Goal: Information Seeking & Learning: Learn about a topic

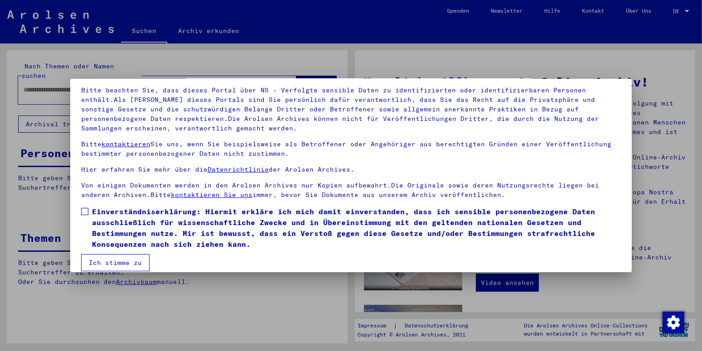
scroll to position [69, 0]
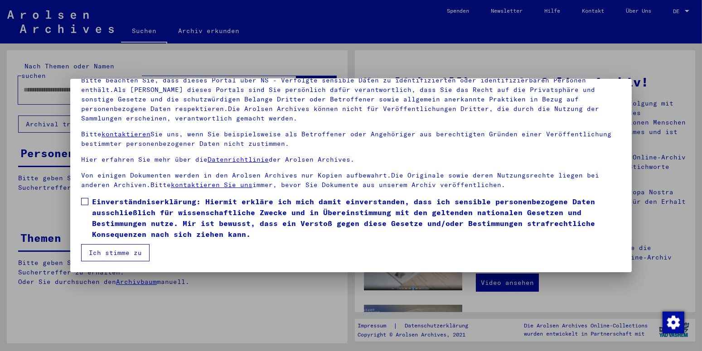
click at [81, 200] on mat-dialog-content "Unsere Nutzungsbedingungen wurden durch den Internationalen Ausschuss als obers…" at bounding box center [351, 153] width 562 height 218
click at [83, 197] on label "Einverständniserklärung: Hiermit erkläre ich mich damit einverstanden, dass ich…" at bounding box center [351, 218] width 540 height 44
click at [117, 251] on button "Ich stimme zu" at bounding box center [115, 252] width 68 height 17
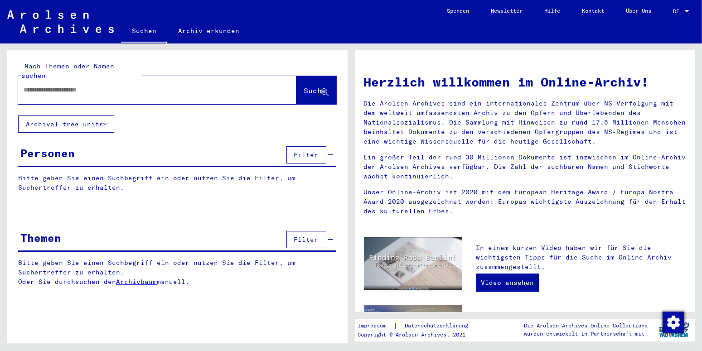
click at [106, 121] on icon at bounding box center [104, 124] width 3 height 6
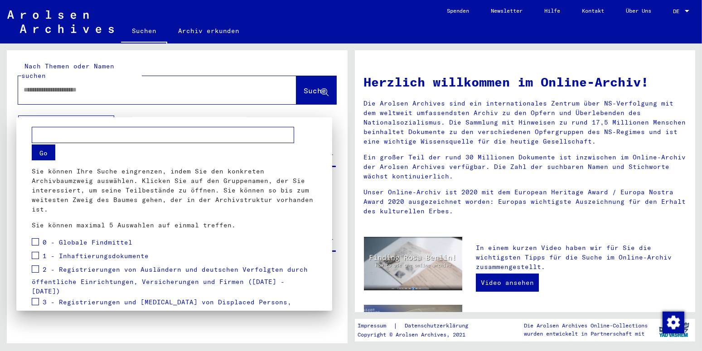
scroll to position [0, 0]
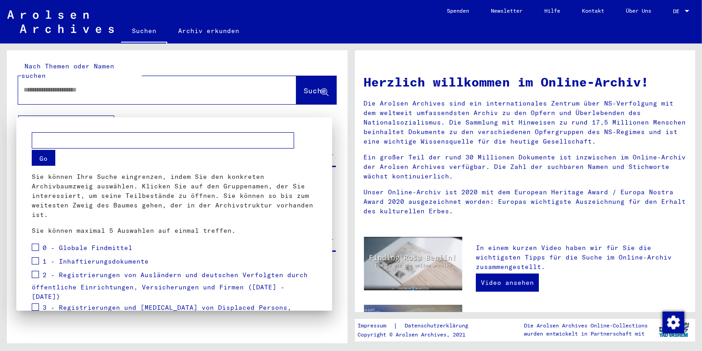
click at [123, 107] on div at bounding box center [351, 175] width 702 height 351
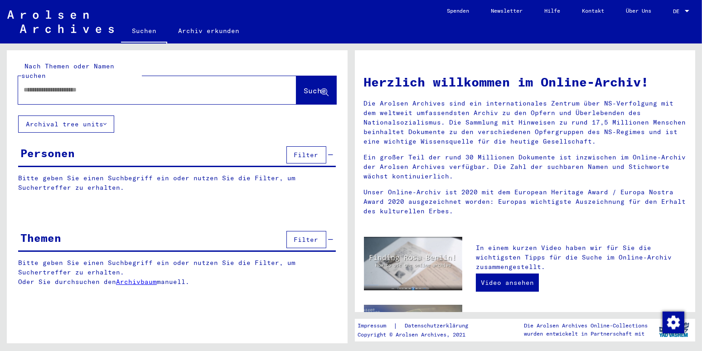
click at [40, 85] on input "text" at bounding box center [147, 90] width 246 height 10
click at [305, 86] on span "Suche" at bounding box center [315, 90] width 23 height 9
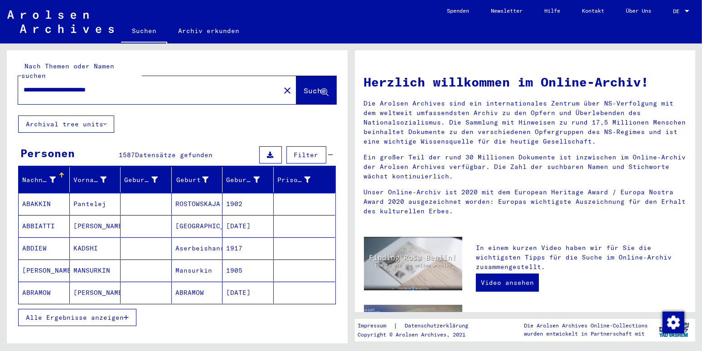
click at [48, 193] on mat-cell "ABAKKIN" at bounding box center [44, 204] width 51 height 22
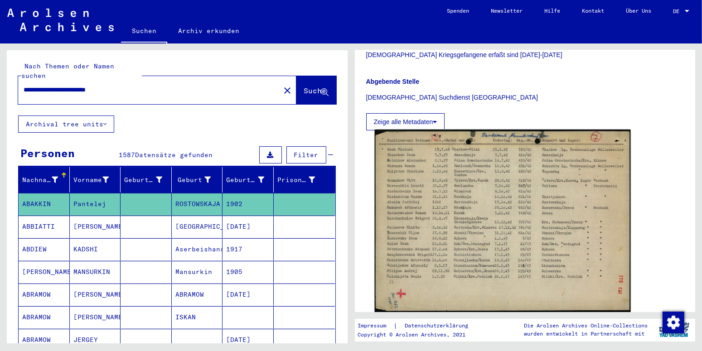
scroll to position [238, 0]
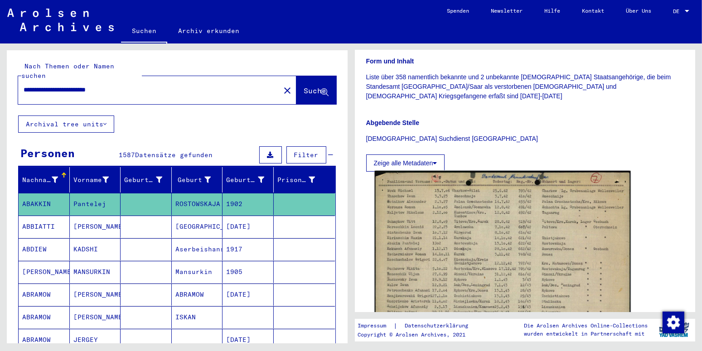
click at [474, 208] on img at bounding box center [502, 262] width 256 height 183
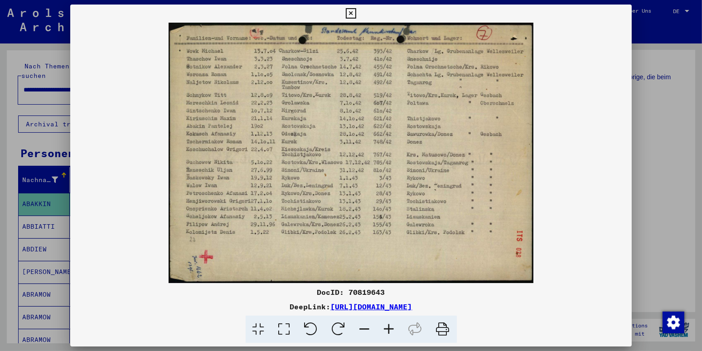
click at [597, 173] on img at bounding box center [351, 153] width 562 height 261
click at [356, 12] on icon at bounding box center [351, 13] width 10 height 11
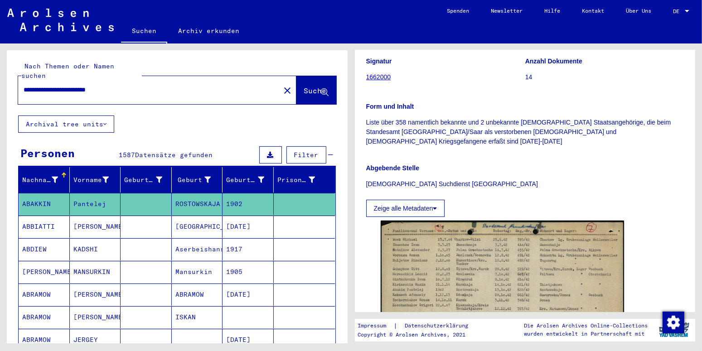
scroll to position [190, 0]
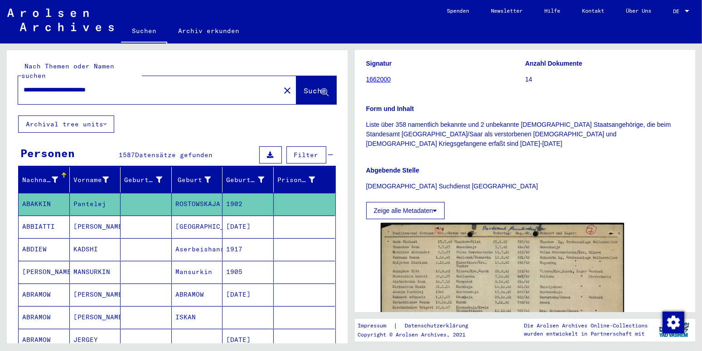
click at [435, 208] on icon at bounding box center [435, 211] width 4 height 6
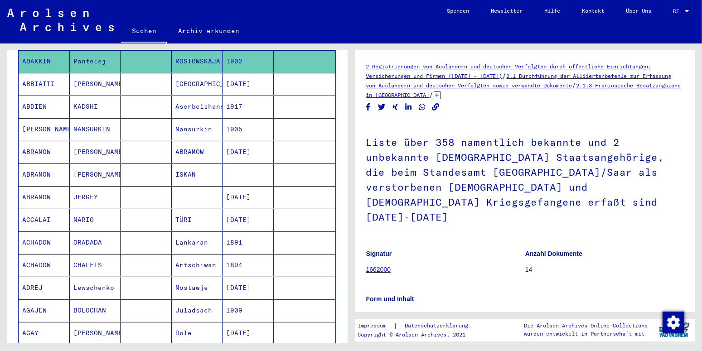
scroll to position [0, 0]
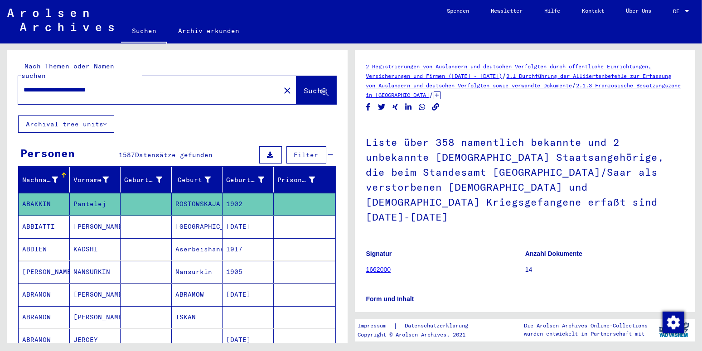
drag, startPoint x: 67, startPoint y: 81, endPoint x: -23, endPoint y: 84, distance: 90.3
click at [24, 85] on input "**********" at bounding box center [149, 90] width 251 height 10
click at [304, 86] on span "Suche" at bounding box center [315, 90] width 23 height 9
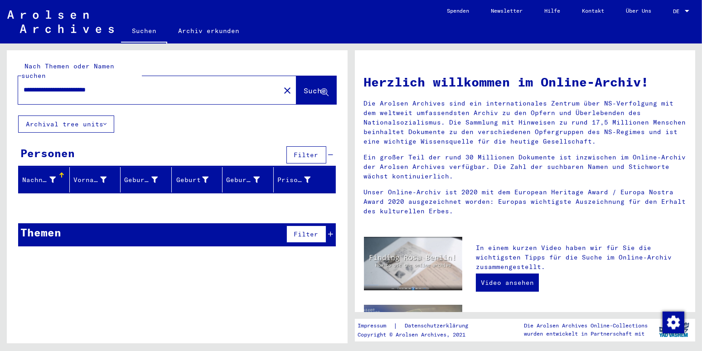
click at [332, 231] on icon at bounding box center [331, 234] width 5 height 6
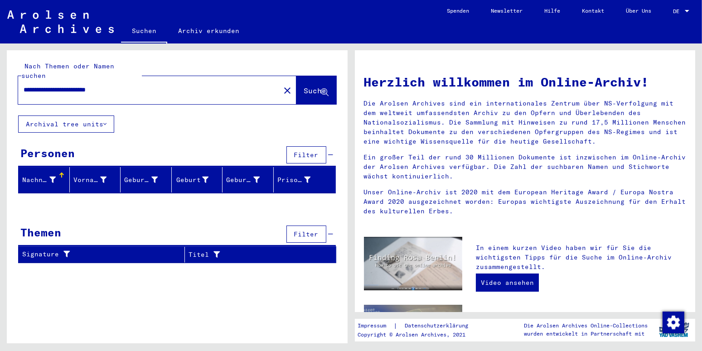
click at [108, 205] on div "**********" at bounding box center [177, 160] width 341 height 220
drag, startPoint x: 140, startPoint y: 81, endPoint x: -23, endPoint y: 86, distance: 163.2
click at [24, 86] on input "**********" at bounding box center [147, 90] width 246 height 10
type input "**********"
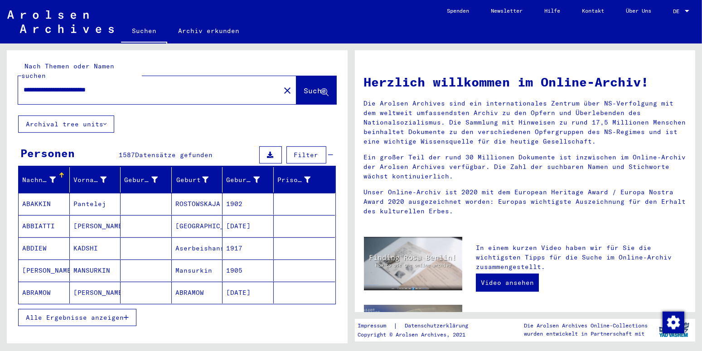
click at [126, 315] on icon "button" at bounding box center [126, 318] width 5 height 6
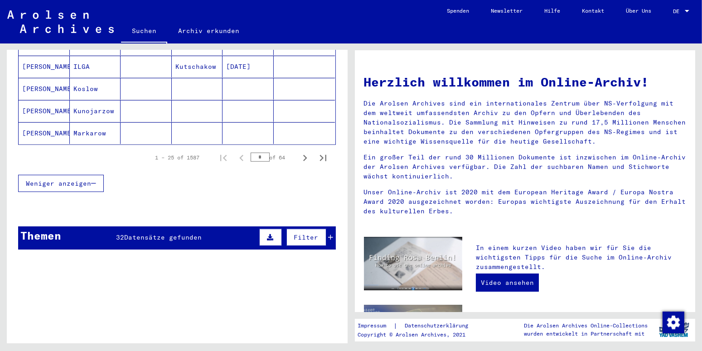
scroll to position [571, 0]
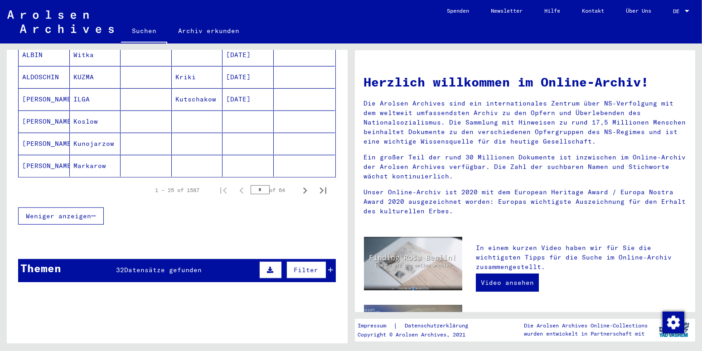
click at [49, 155] on mat-cell "[PERSON_NAME]" at bounding box center [44, 166] width 51 height 22
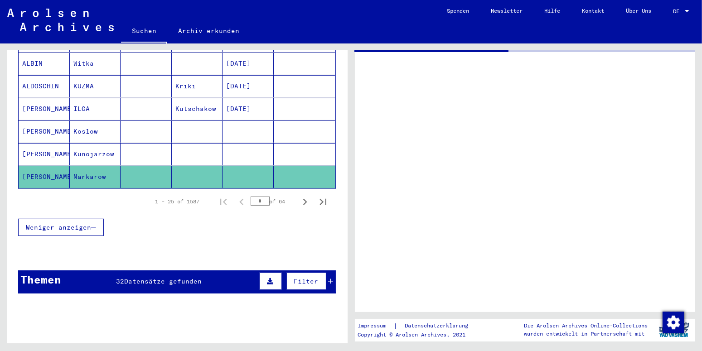
scroll to position [578, 0]
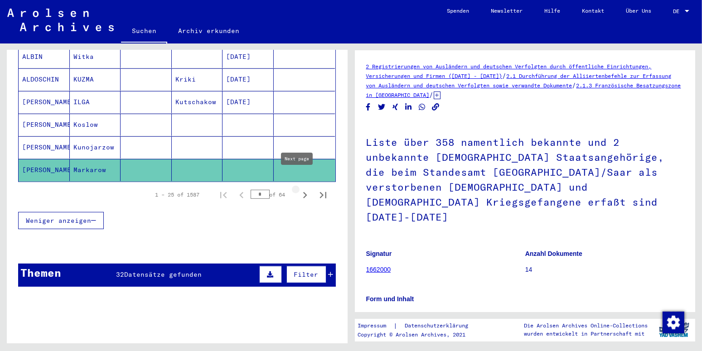
click at [299, 189] on icon "Next page" at bounding box center [305, 195] width 13 height 13
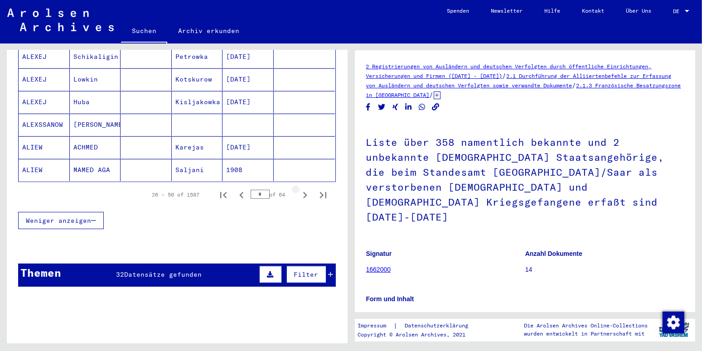
click at [299, 189] on icon "Next page" at bounding box center [305, 195] width 13 height 13
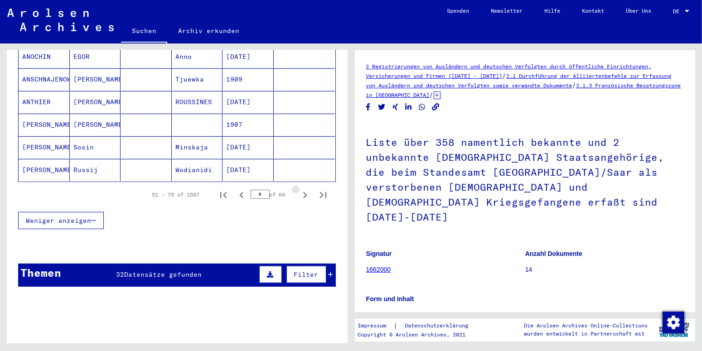
click at [299, 189] on icon "Next page" at bounding box center [305, 195] width 13 height 13
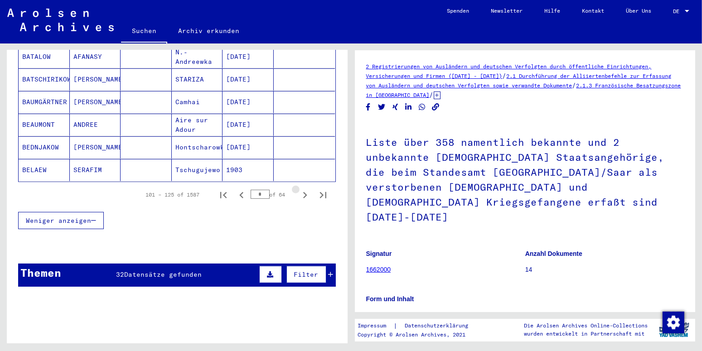
click at [299, 189] on icon "Next page" at bounding box center [305, 195] width 13 height 13
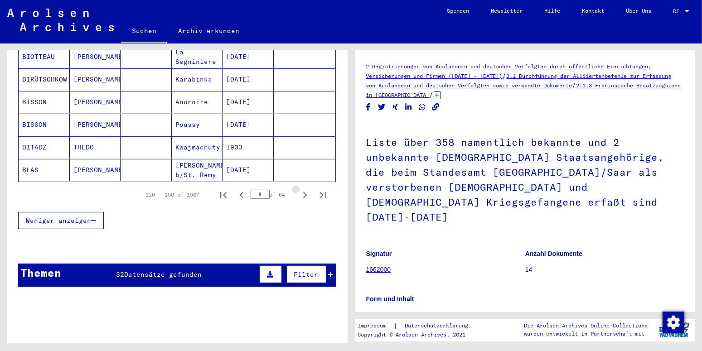
click at [299, 189] on icon "Next page" at bounding box center [305, 195] width 13 height 13
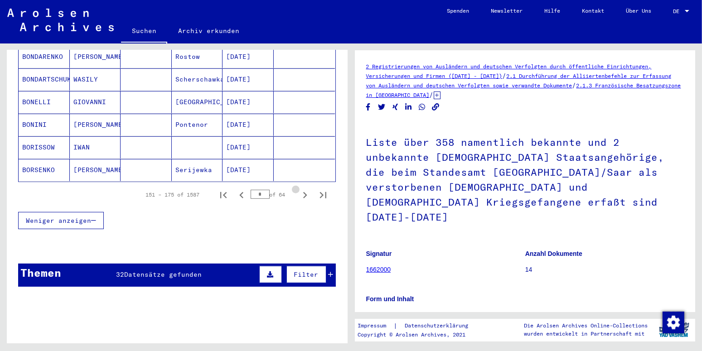
click at [299, 189] on icon "Next page" at bounding box center [305, 195] width 13 height 13
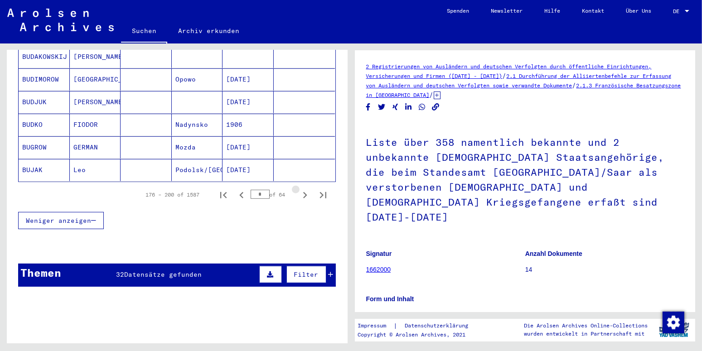
click at [299, 189] on icon "Next page" at bounding box center [305, 195] width 13 height 13
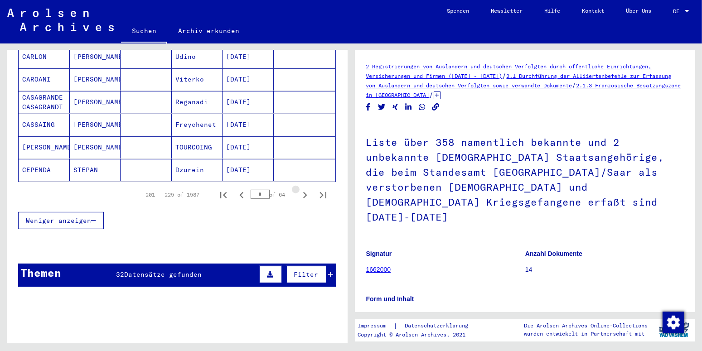
click at [299, 189] on icon "Next page" at bounding box center [305, 195] width 13 height 13
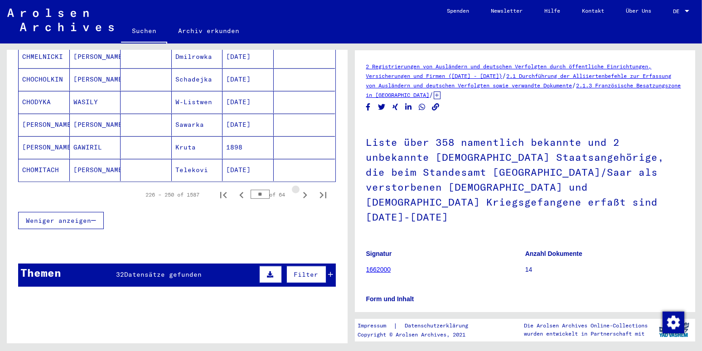
click at [299, 189] on icon "Next page" at bounding box center [305, 195] width 13 height 13
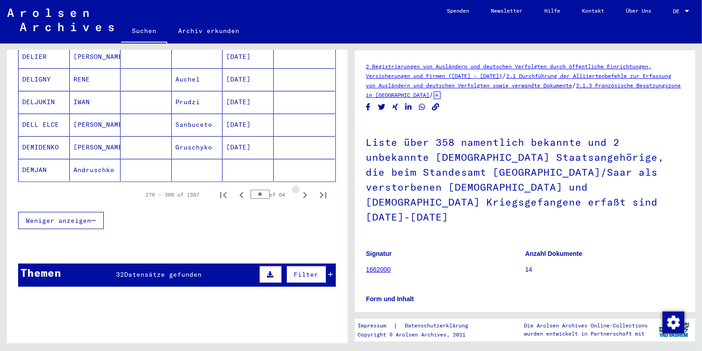
click at [299, 189] on icon "Next page" at bounding box center [305, 195] width 13 height 13
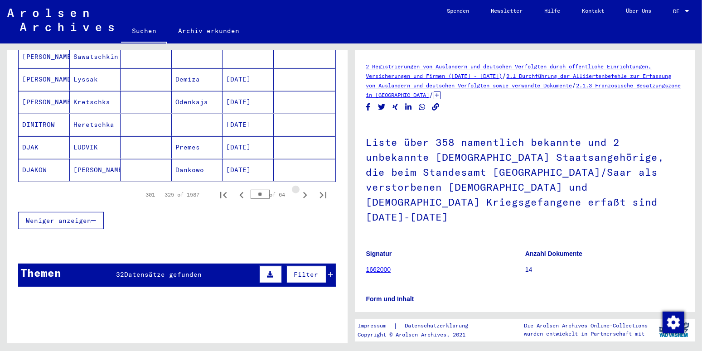
click at [299, 189] on icon "Next page" at bounding box center [305, 195] width 13 height 13
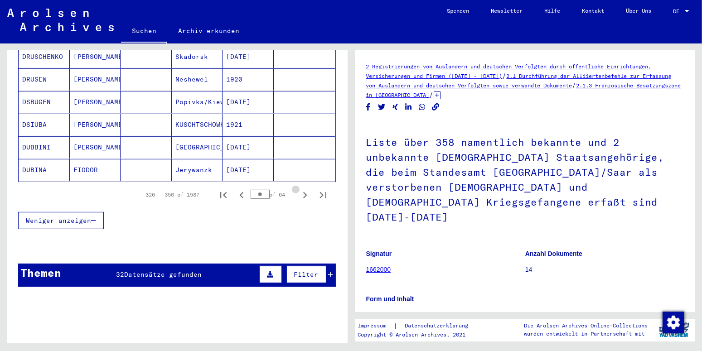
click at [299, 189] on icon "Next page" at bounding box center [305, 195] width 13 height 13
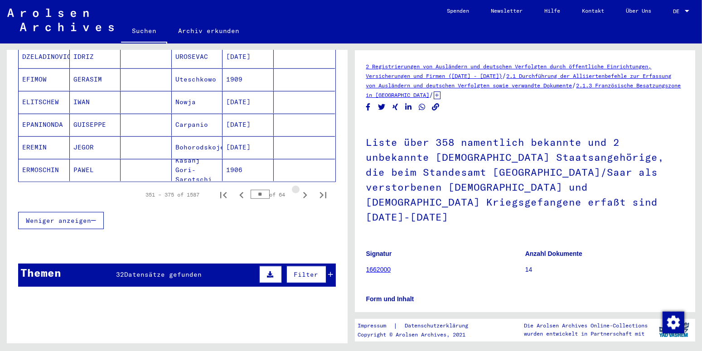
click at [299, 189] on icon "Next page" at bounding box center [305, 195] width 13 height 13
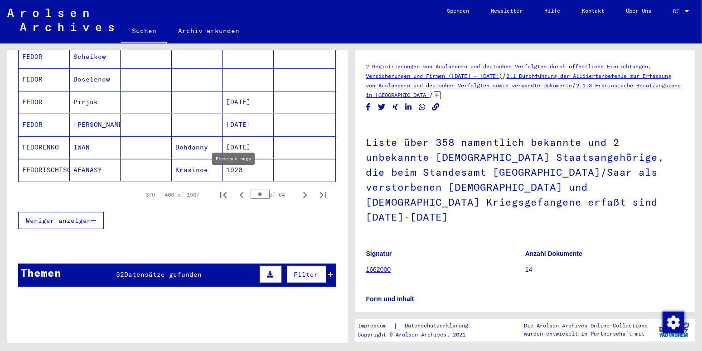
click at [235, 189] on icon "Previous page" at bounding box center [241, 195] width 13 height 13
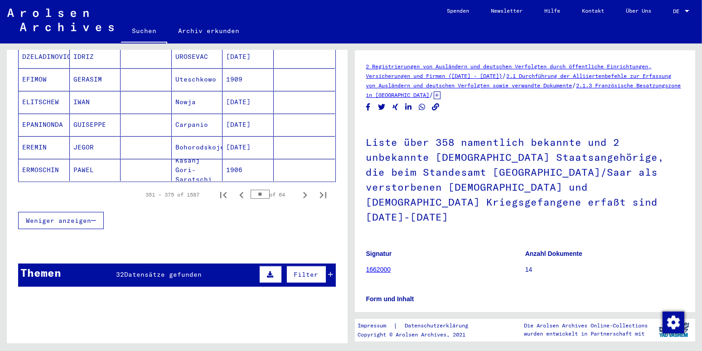
click at [235, 189] on icon "Previous page" at bounding box center [241, 195] width 13 height 13
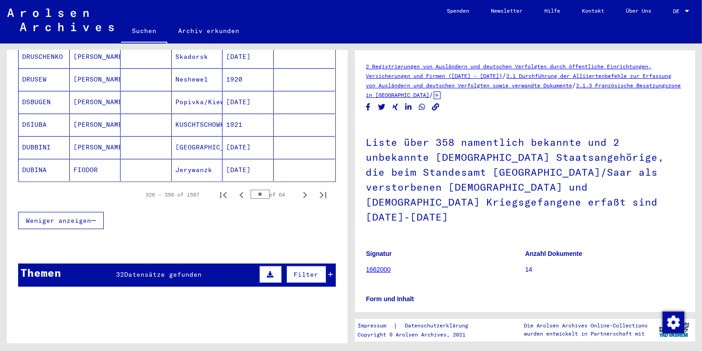
click at [235, 189] on icon "Previous page" at bounding box center [241, 195] width 13 height 13
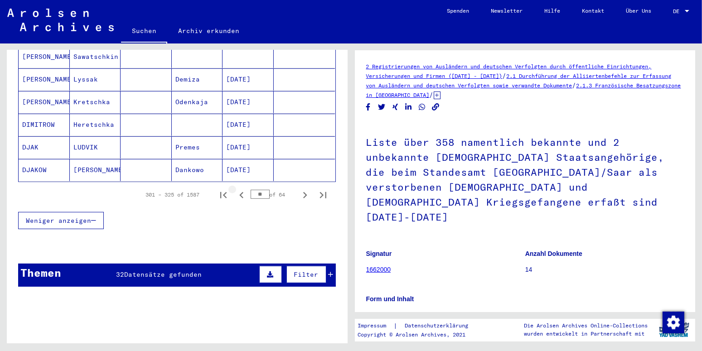
click at [235, 189] on icon "Previous page" at bounding box center [241, 195] width 13 height 13
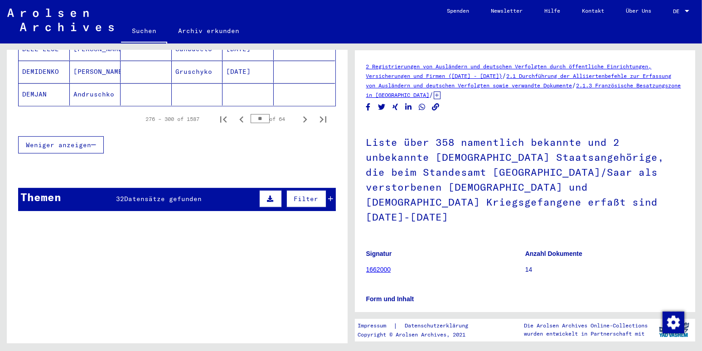
scroll to position [673, 0]
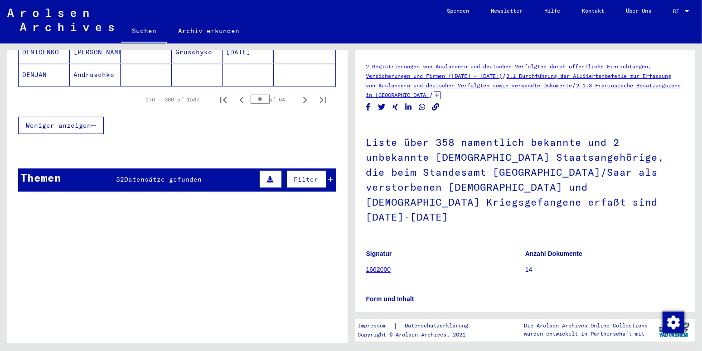
click at [41, 64] on mat-cell "DEMJAN" at bounding box center [44, 75] width 51 height 22
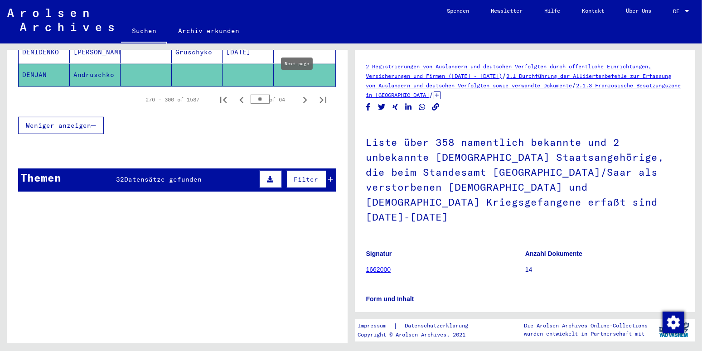
click at [299, 94] on icon "Next page" at bounding box center [305, 100] width 13 height 13
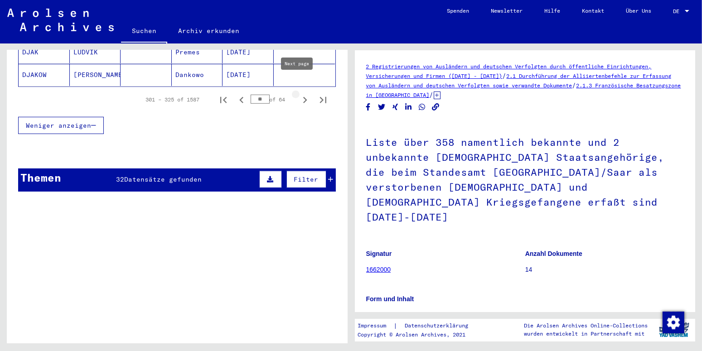
click at [299, 94] on icon "Next page" at bounding box center [305, 100] width 13 height 13
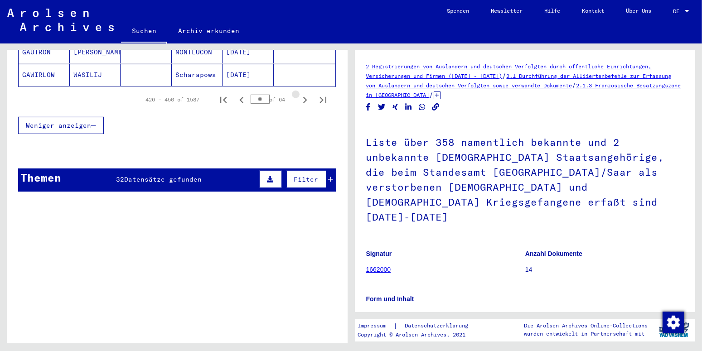
click at [299, 94] on icon "Next page" at bounding box center [305, 100] width 13 height 13
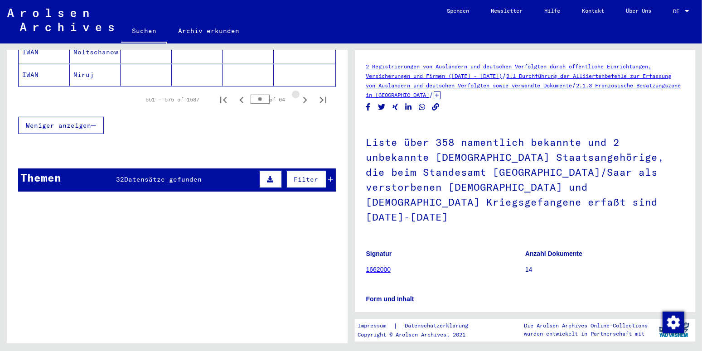
click at [299, 94] on icon "Next page" at bounding box center [305, 100] width 13 height 13
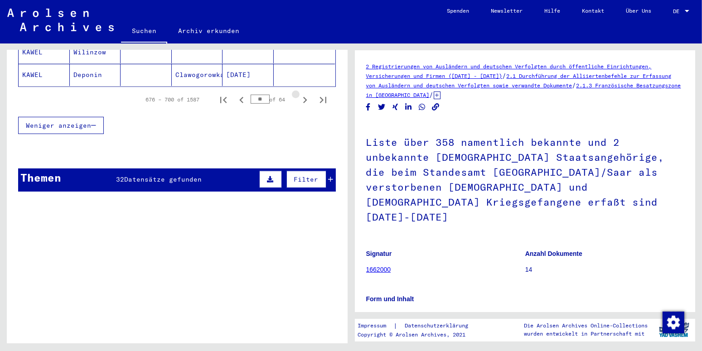
click at [299, 94] on icon "Next page" at bounding box center [305, 100] width 13 height 13
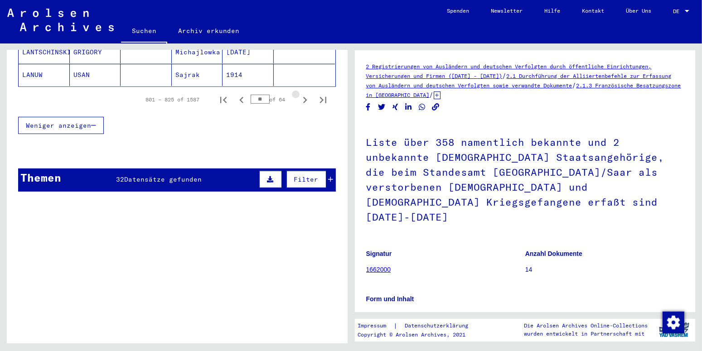
click at [299, 94] on icon "Next page" at bounding box center [305, 100] width 13 height 13
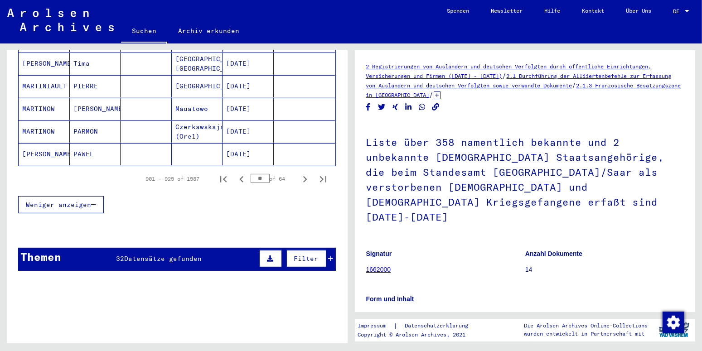
scroll to position [586, 0]
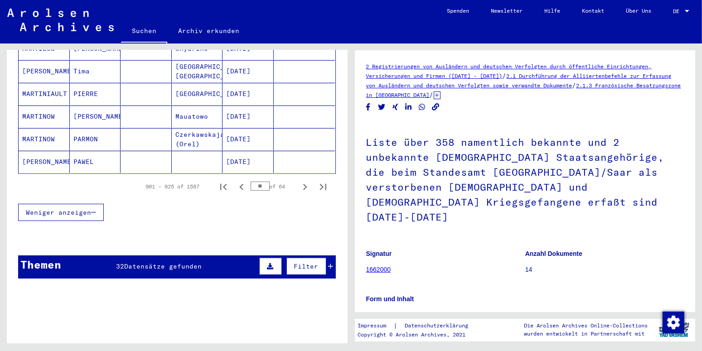
click at [35, 128] on mat-cell "MARTINOW" at bounding box center [44, 139] width 51 height 22
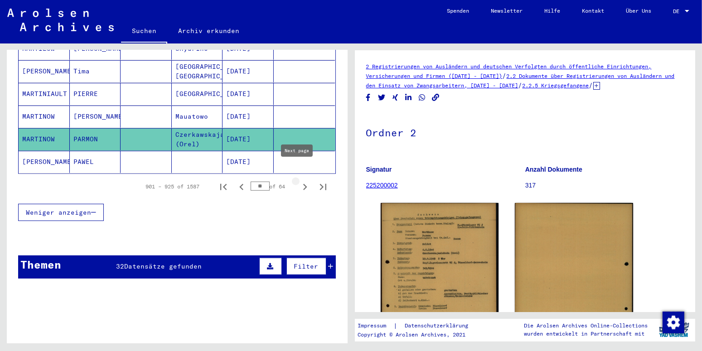
click at [299, 181] on icon "Next page" at bounding box center [305, 187] width 13 height 13
type input "**"
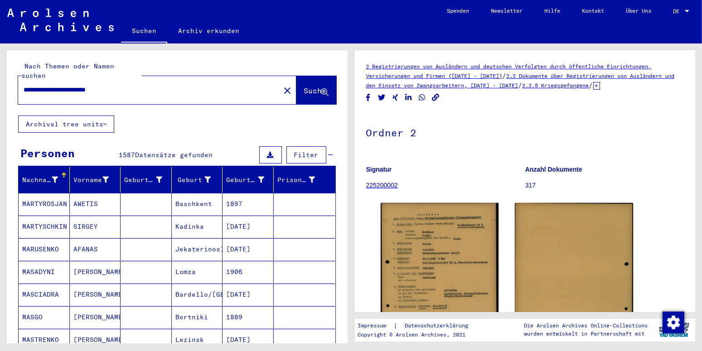
drag, startPoint x: 142, startPoint y: 82, endPoint x: -23, endPoint y: 95, distance: 165.5
click at [24, 95] on input "**********" at bounding box center [149, 90] width 251 height 10
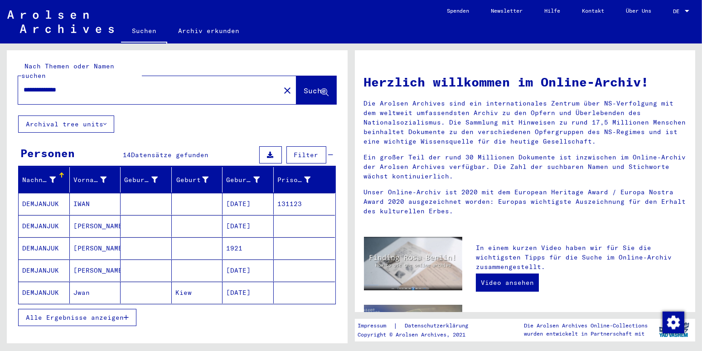
click at [42, 194] on mat-cell "DEMJANJUK" at bounding box center [44, 204] width 51 height 22
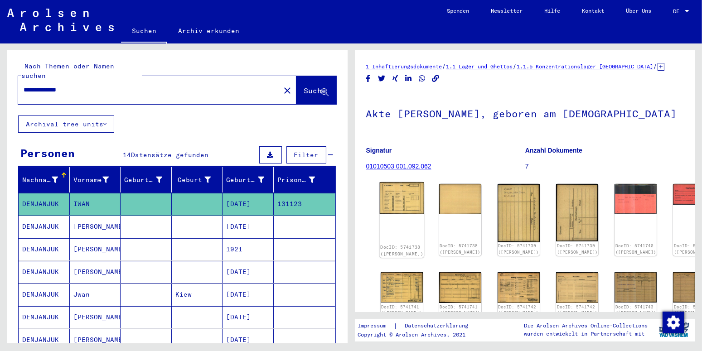
click at [391, 239] on div "DocID: 5741738 ([PERSON_NAME])" at bounding box center [401, 220] width 44 height 76
click at [394, 202] on img at bounding box center [401, 198] width 44 height 32
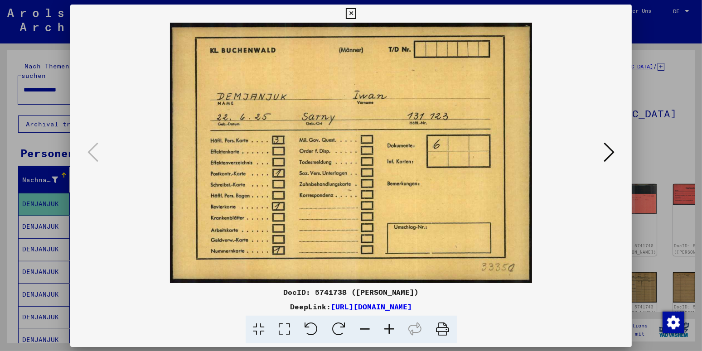
click at [394, 202] on img at bounding box center [351, 153] width 500 height 261
click at [613, 153] on icon at bounding box center [609, 152] width 11 height 22
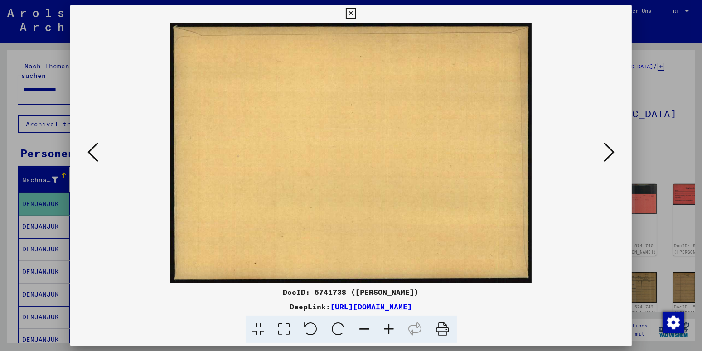
click at [613, 153] on icon at bounding box center [609, 152] width 11 height 22
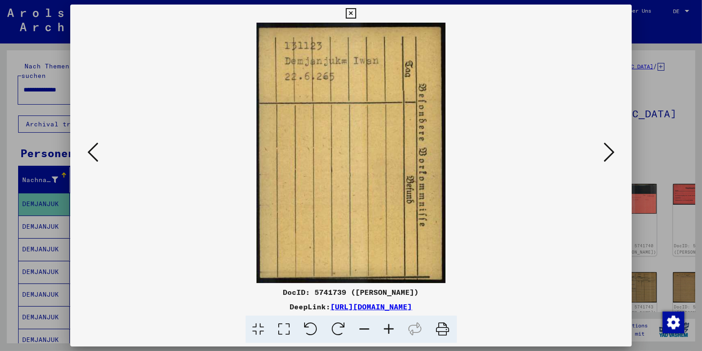
click at [613, 153] on icon at bounding box center [609, 152] width 11 height 22
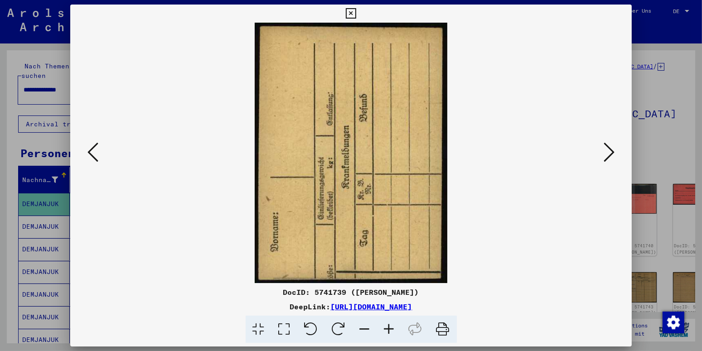
click at [613, 153] on icon at bounding box center [609, 152] width 11 height 22
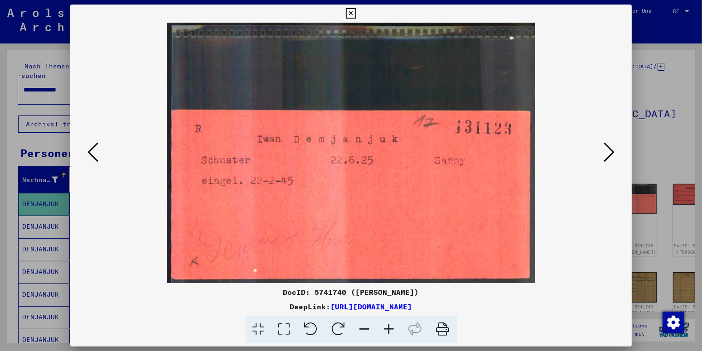
click at [613, 153] on icon at bounding box center [609, 152] width 11 height 22
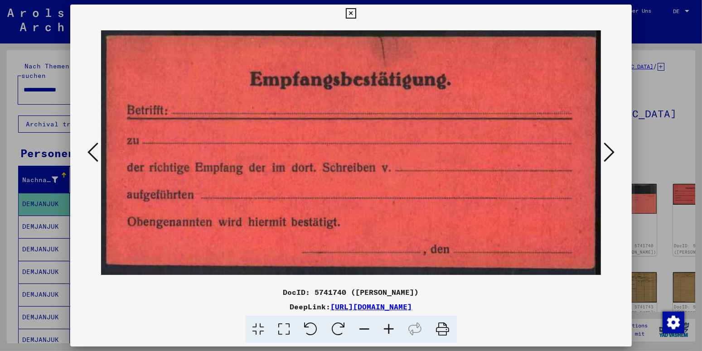
click at [613, 153] on icon at bounding box center [609, 152] width 11 height 22
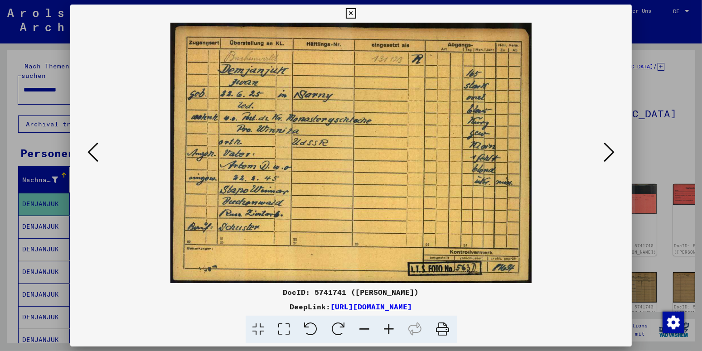
click at [613, 153] on icon at bounding box center [609, 152] width 11 height 22
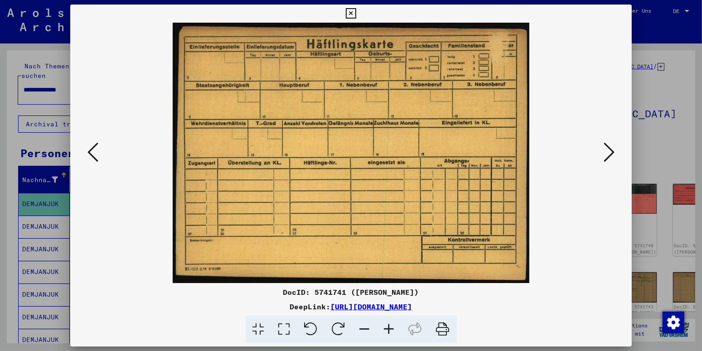
click at [613, 153] on icon at bounding box center [609, 152] width 11 height 22
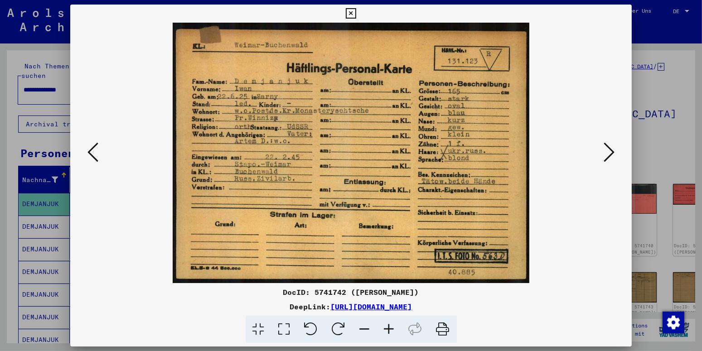
click at [613, 153] on icon at bounding box center [609, 152] width 11 height 22
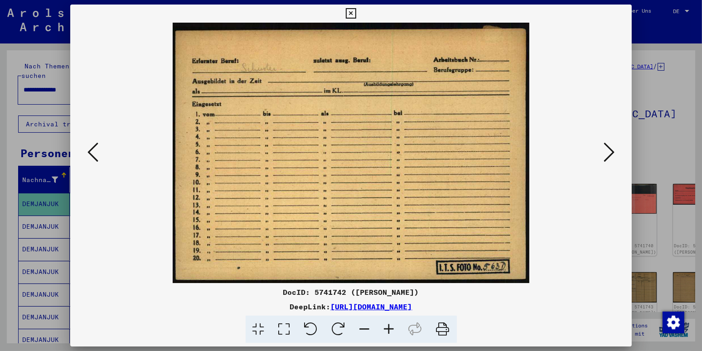
click at [613, 153] on icon at bounding box center [609, 152] width 11 height 22
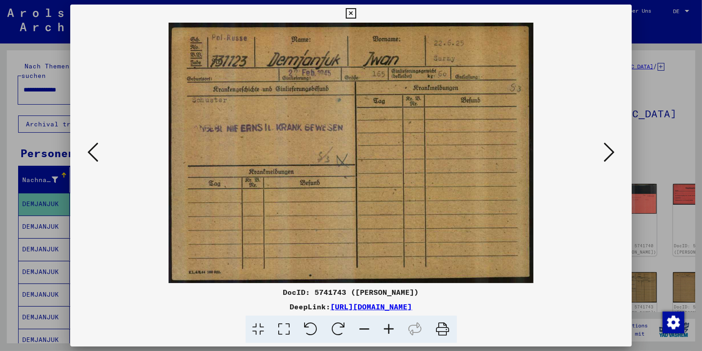
click at [613, 153] on icon at bounding box center [609, 152] width 11 height 22
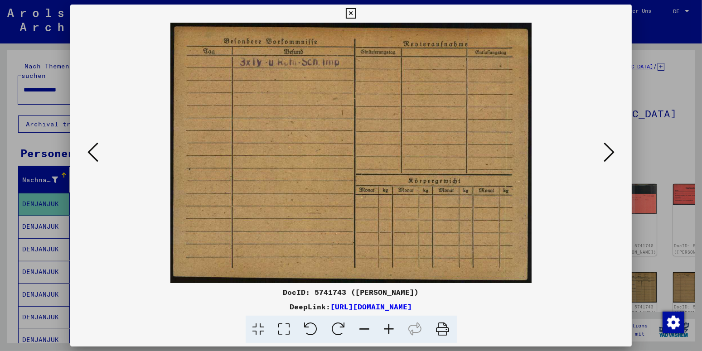
click at [613, 153] on icon at bounding box center [609, 152] width 11 height 22
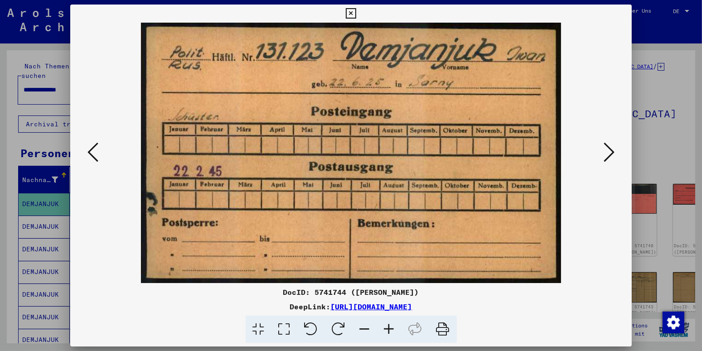
click at [613, 153] on icon at bounding box center [609, 152] width 11 height 22
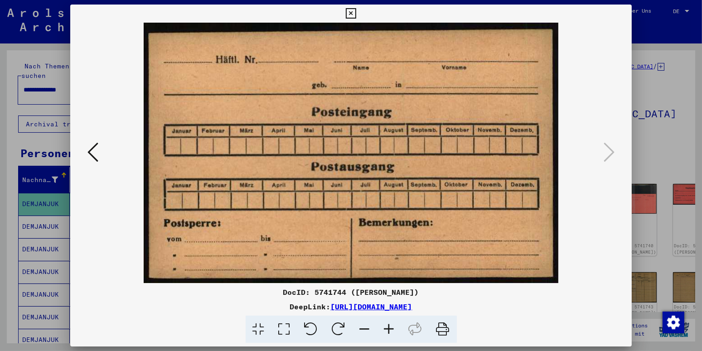
click at [356, 12] on icon at bounding box center [351, 13] width 10 height 11
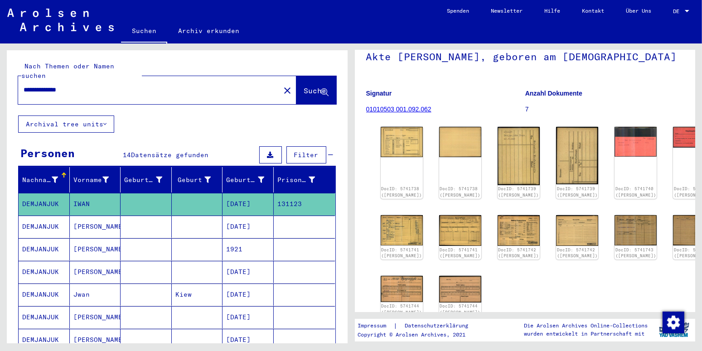
scroll to position [286, 0]
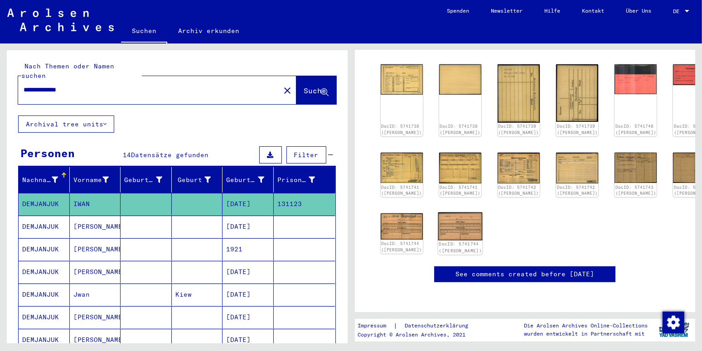
click at [439, 213] on img at bounding box center [460, 227] width 44 height 28
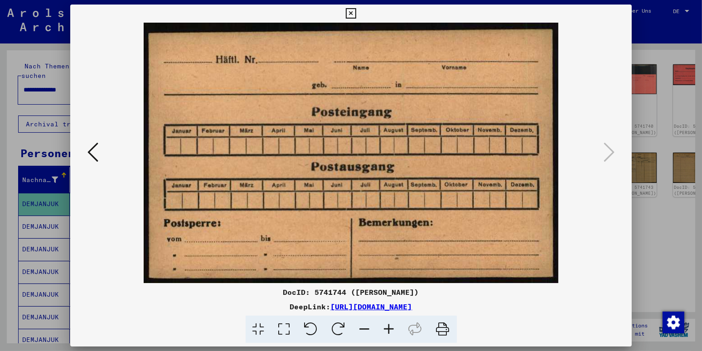
click at [356, 11] on icon at bounding box center [351, 13] width 10 height 11
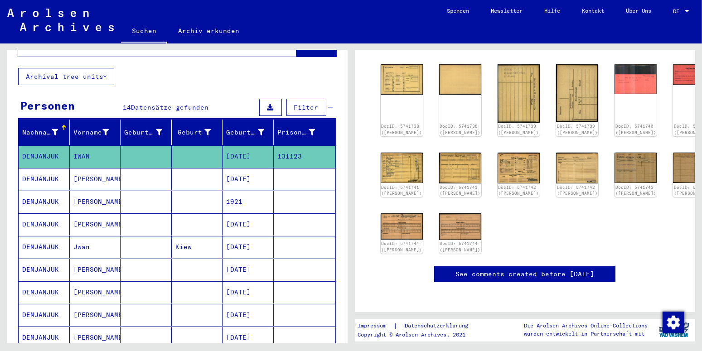
scroll to position [95, 0]
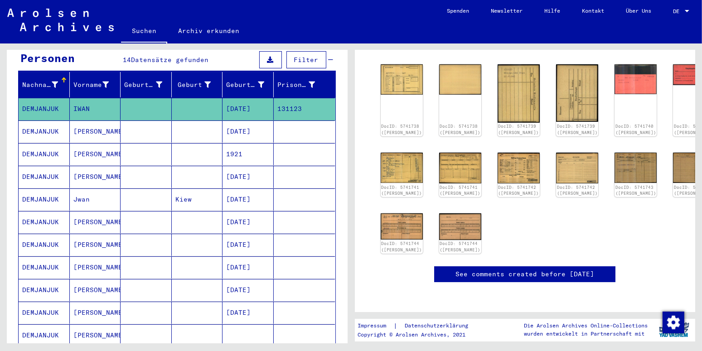
click at [36, 279] on mat-cell "DEMJANJUK" at bounding box center [44, 290] width 51 height 22
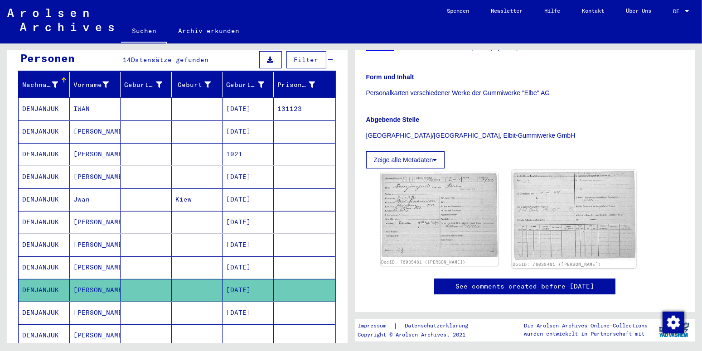
scroll to position [143, 0]
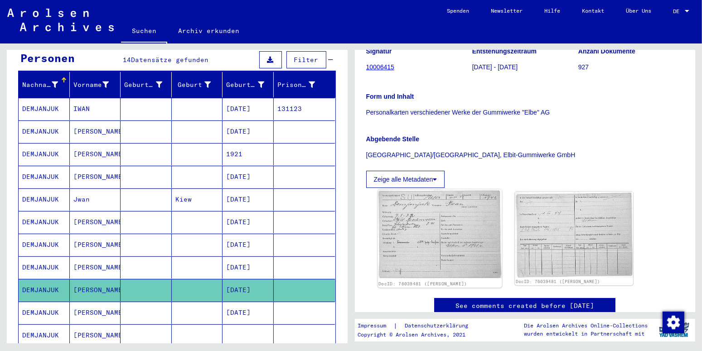
click at [421, 231] on img at bounding box center [440, 233] width 124 height 89
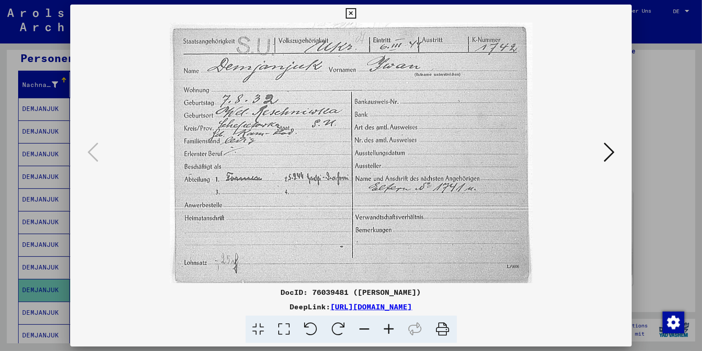
click at [611, 152] on icon at bounding box center [609, 152] width 11 height 22
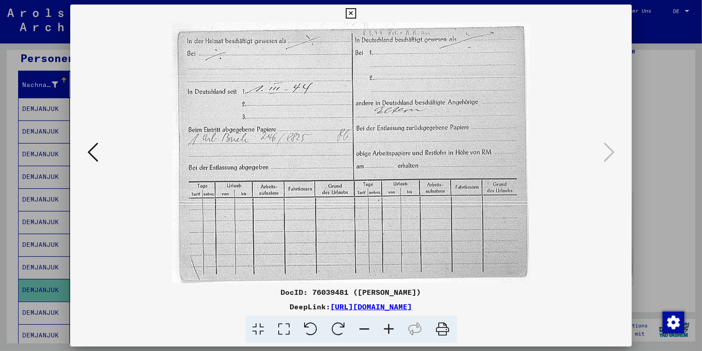
click at [356, 11] on icon at bounding box center [351, 13] width 10 height 11
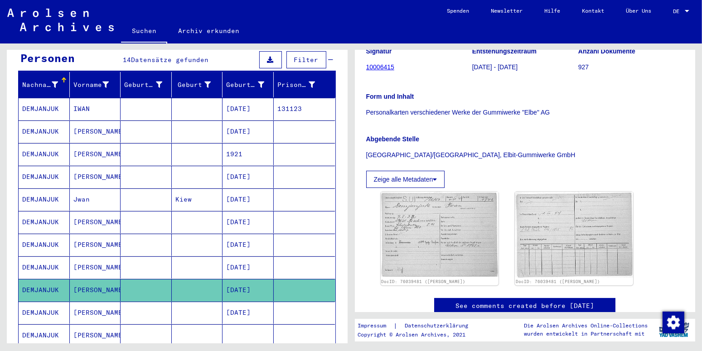
scroll to position [0, 0]
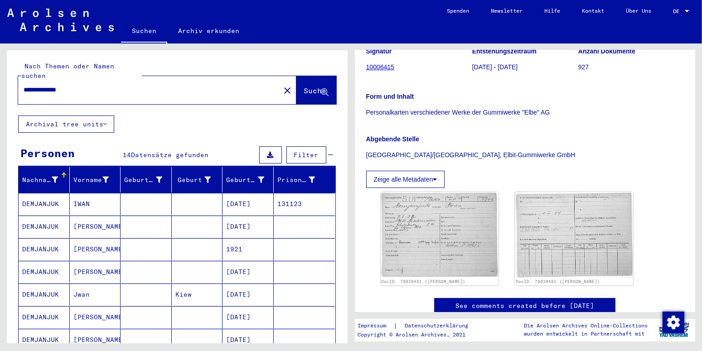
click at [96, 86] on div "**********" at bounding box center [146, 90] width 257 height 20
click at [90, 80] on div "**********" at bounding box center [146, 90] width 257 height 20
drag, startPoint x: 85, startPoint y: 78, endPoint x: -23, endPoint y: 89, distance: 108.8
click at [24, 89] on input "**********" at bounding box center [149, 90] width 251 height 10
click at [96, 85] on input "**********" at bounding box center [149, 90] width 251 height 10
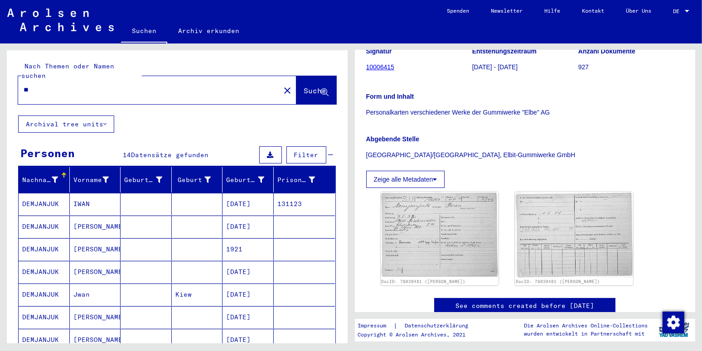
type input "*"
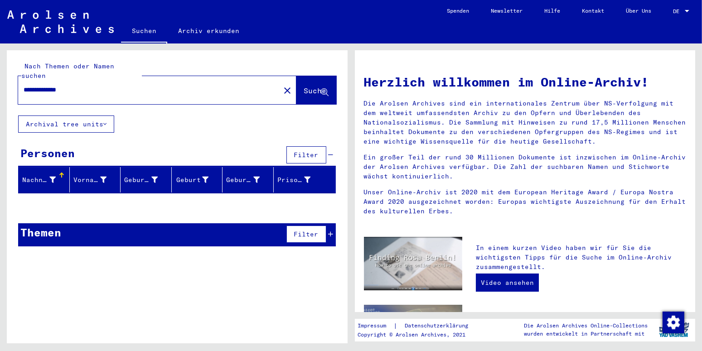
click at [304, 86] on span "Suche" at bounding box center [315, 90] width 23 height 9
drag, startPoint x: 86, startPoint y: 79, endPoint x: -23, endPoint y: 92, distance: 109.9
click at [24, 92] on input "**********" at bounding box center [147, 90] width 246 height 10
type input "**********"
click at [158, 230] on span "Datensätze gefunden" at bounding box center [160, 234] width 77 height 8
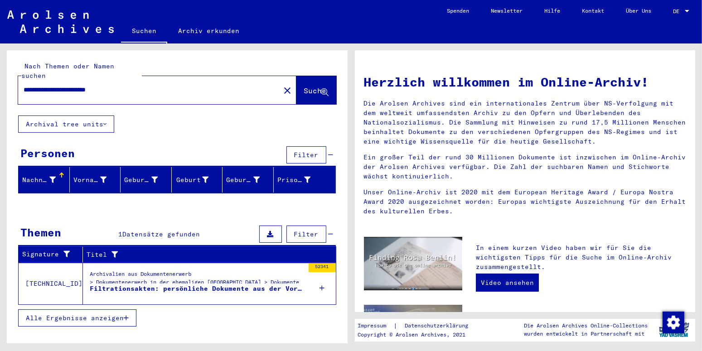
click at [146, 270] on div "Archivalien aus Dokumentenerwerb > Dokumentenerwerb in der ehemaligen [GEOGRAPH…" at bounding box center [197, 280] width 214 height 21
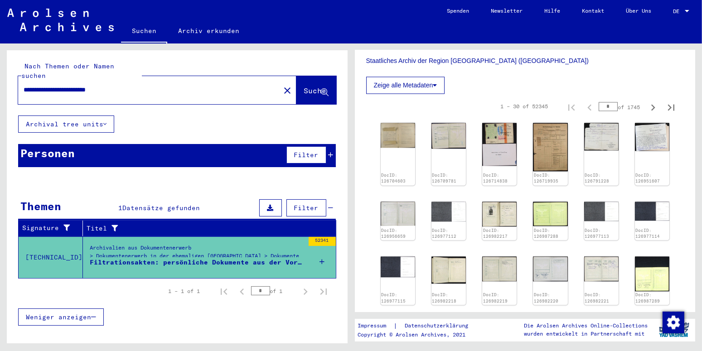
scroll to position [2474, 0]
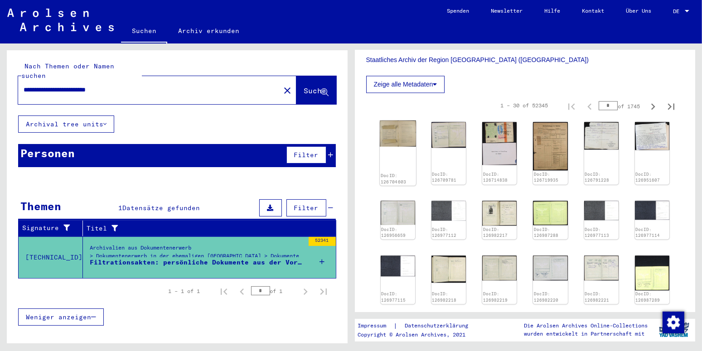
click at [391, 154] on div "DocID: 126704603" at bounding box center [398, 153] width 36 height 65
click at [387, 134] on img at bounding box center [398, 134] width 36 height 26
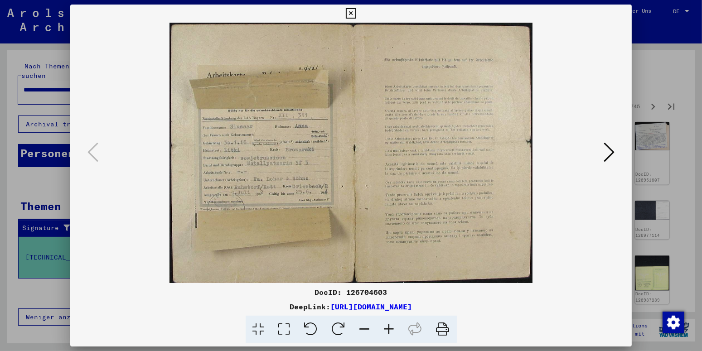
click at [387, 134] on img at bounding box center [351, 153] width 500 height 261
click at [615, 152] on icon at bounding box center [609, 152] width 11 height 22
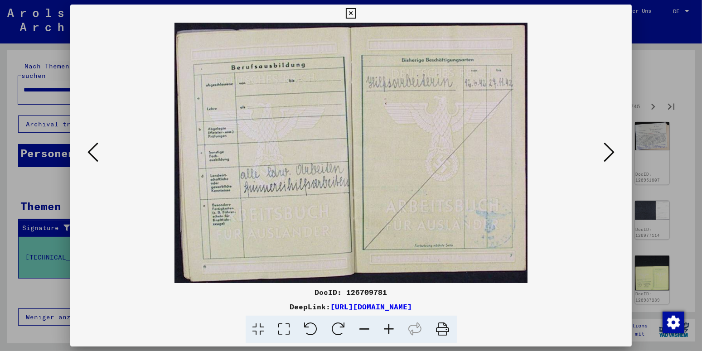
click at [612, 153] on icon at bounding box center [609, 152] width 11 height 22
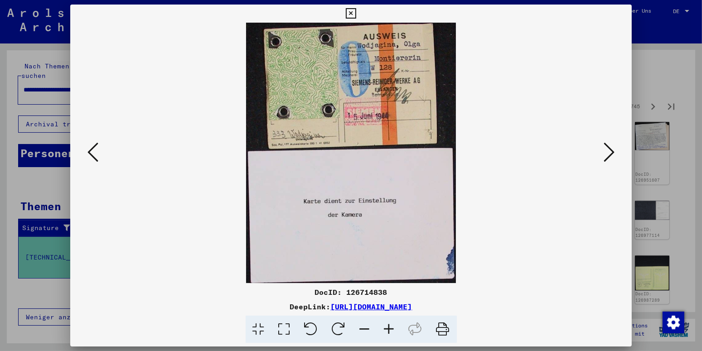
click at [612, 153] on icon at bounding box center [609, 152] width 11 height 22
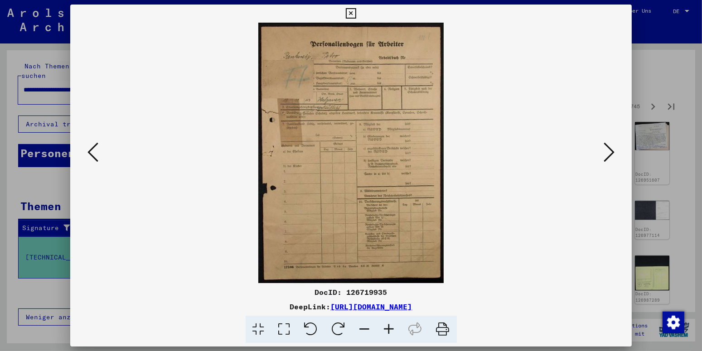
click at [612, 153] on icon at bounding box center [609, 152] width 11 height 22
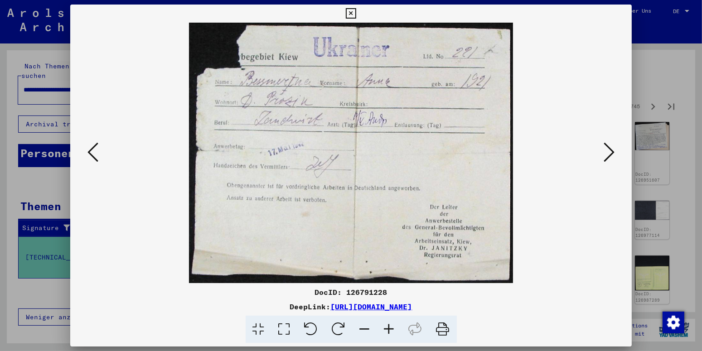
click at [612, 153] on icon at bounding box center [609, 152] width 11 height 22
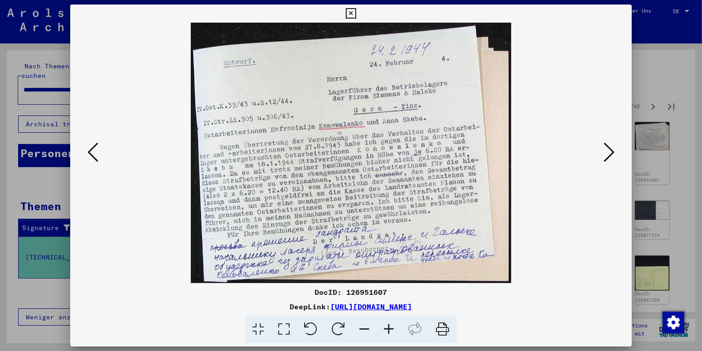
click at [612, 153] on icon at bounding box center [609, 152] width 11 height 22
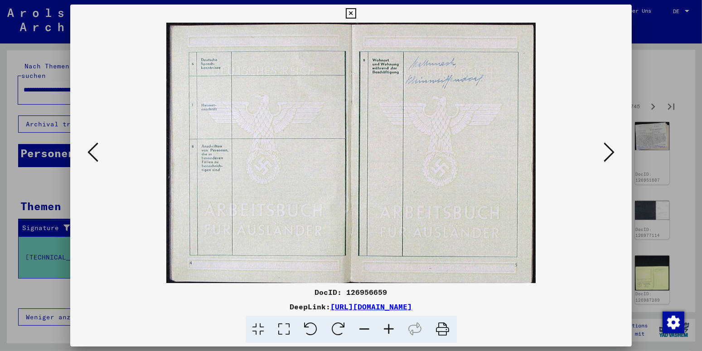
click at [612, 153] on icon at bounding box center [609, 152] width 11 height 22
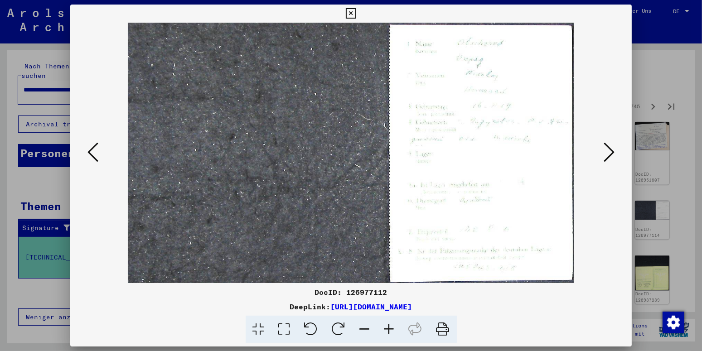
click at [612, 153] on icon at bounding box center [609, 152] width 11 height 22
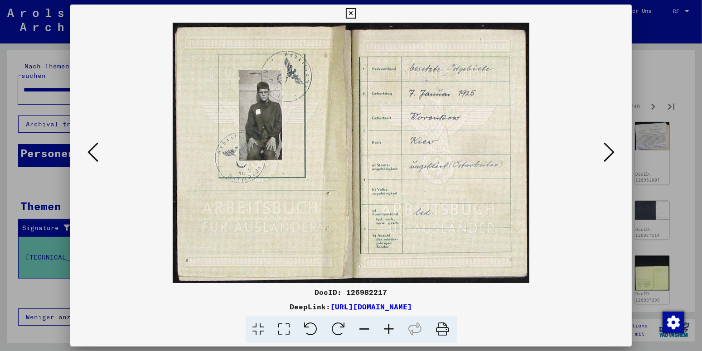
click at [612, 153] on icon at bounding box center [609, 152] width 11 height 22
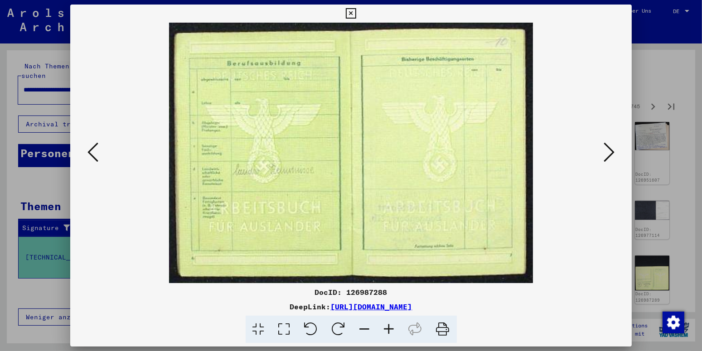
click at [612, 153] on icon at bounding box center [609, 152] width 11 height 22
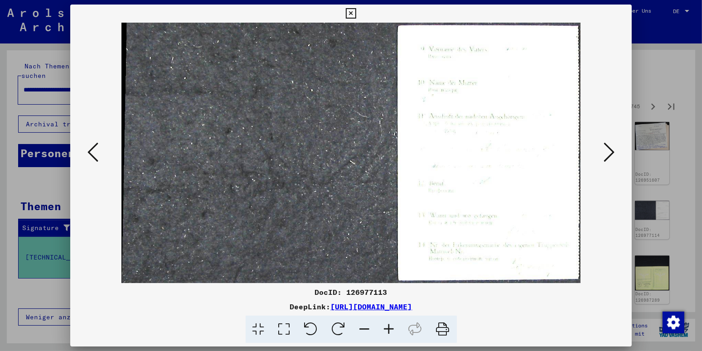
click at [612, 153] on icon at bounding box center [609, 152] width 11 height 22
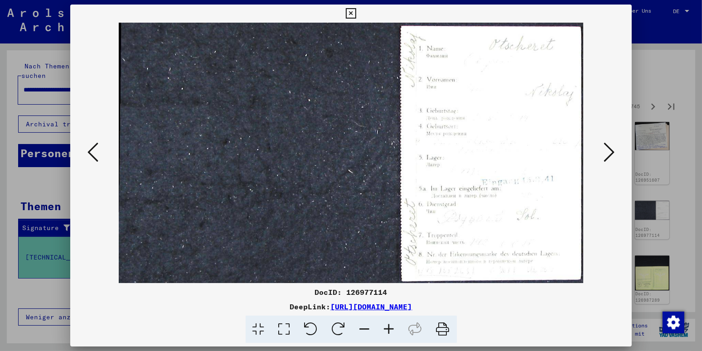
click at [612, 153] on icon at bounding box center [609, 152] width 11 height 22
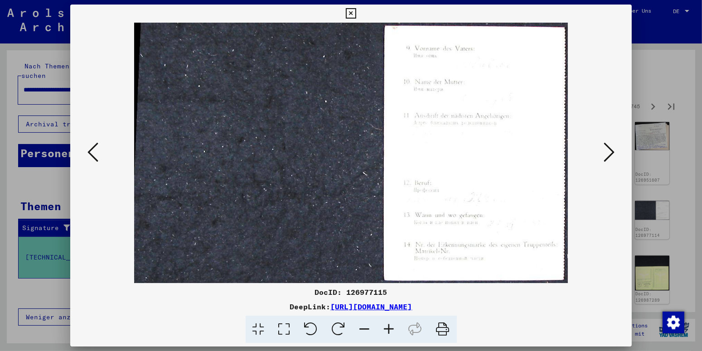
click at [612, 153] on icon at bounding box center [609, 152] width 11 height 22
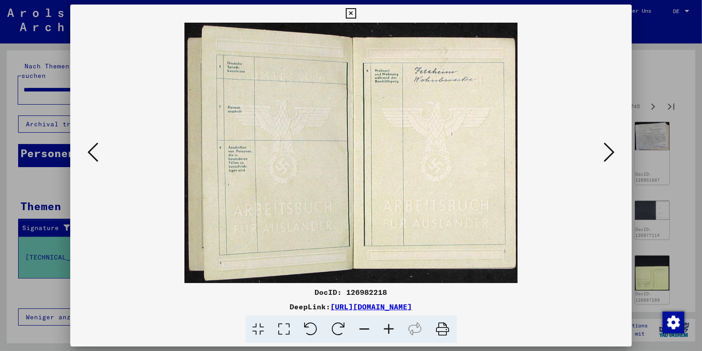
click at [612, 153] on icon at bounding box center [609, 152] width 11 height 22
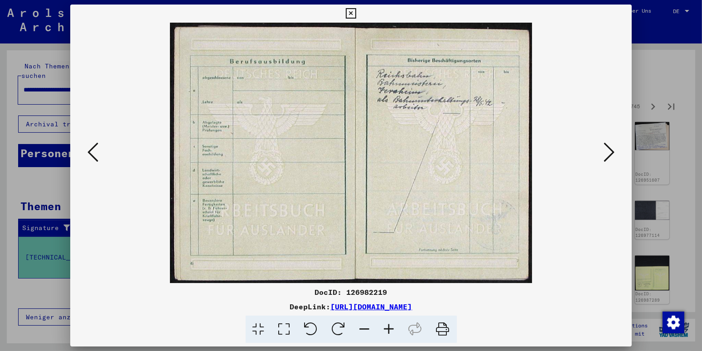
click at [612, 153] on icon at bounding box center [609, 152] width 11 height 22
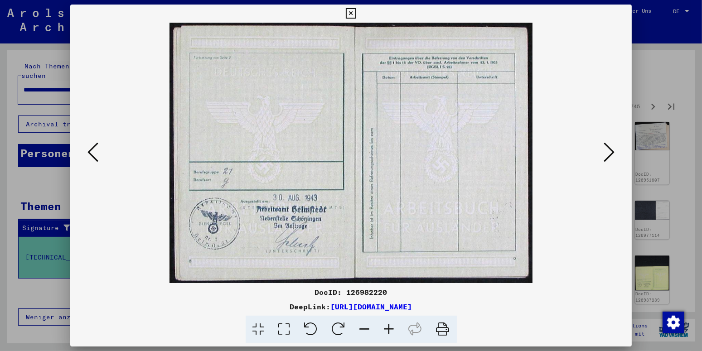
click at [612, 153] on icon at bounding box center [609, 152] width 11 height 22
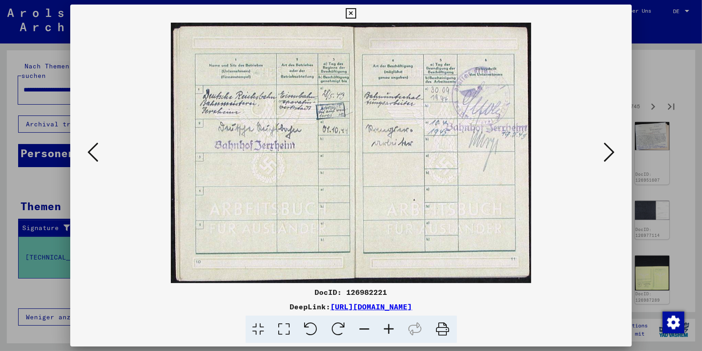
click at [612, 153] on icon at bounding box center [609, 152] width 11 height 22
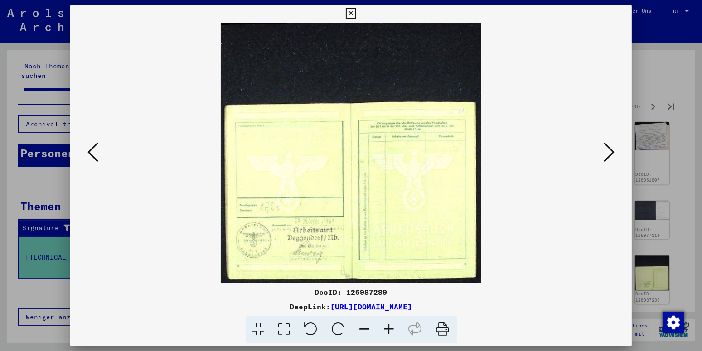
click at [356, 13] on icon at bounding box center [351, 13] width 10 height 11
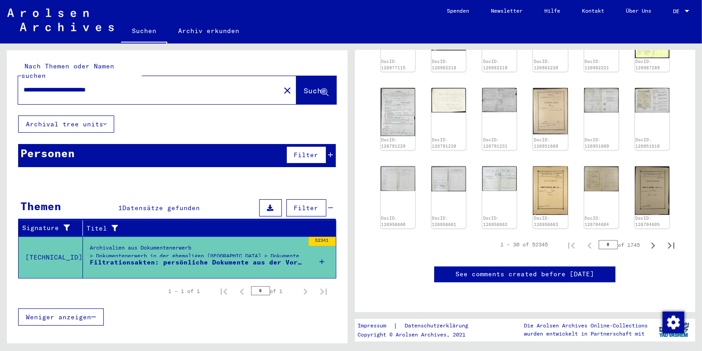
scroll to position [2760, 0]
click at [651, 242] on icon "Next page" at bounding box center [653, 245] width 4 height 6
type input "*"
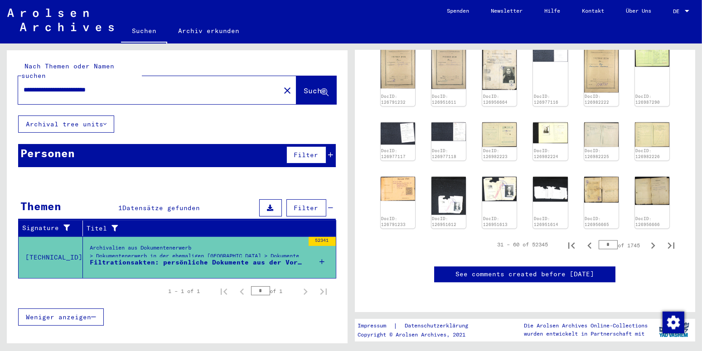
scroll to position [2724, 0]
click at [594, 176] on img at bounding box center [601, 189] width 36 height 27
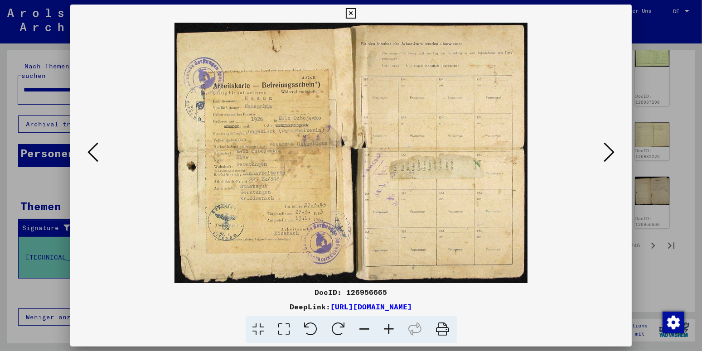
click at [613, 153] on icon at bounding box center [609, 152] width 11 height 22
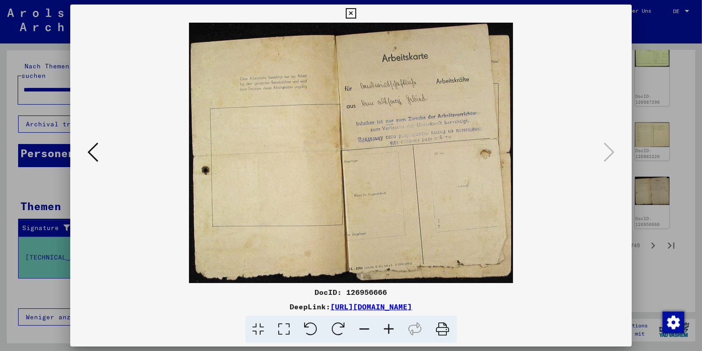
click at [356, 11] on icon at bounding box center [351, 13] width 10 height 11
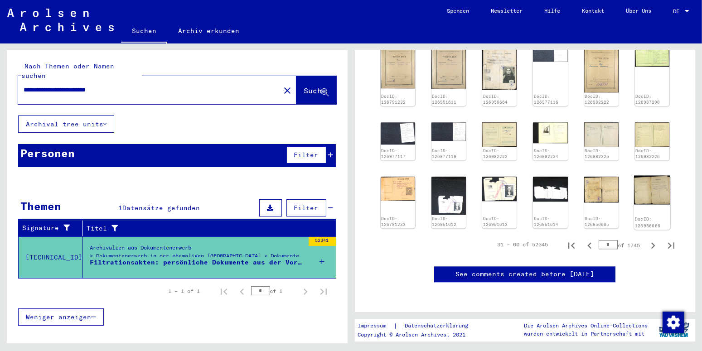
click at [641, 178] on img at bounding box center [652, 190] width 36 height 29
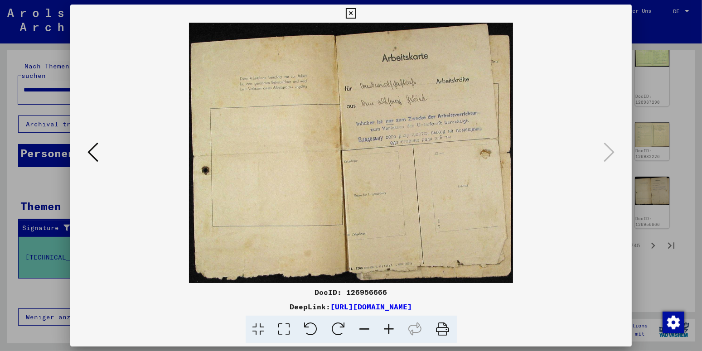
click at [652, 252] on div at bounding box center [351, 175] width 702 height 351
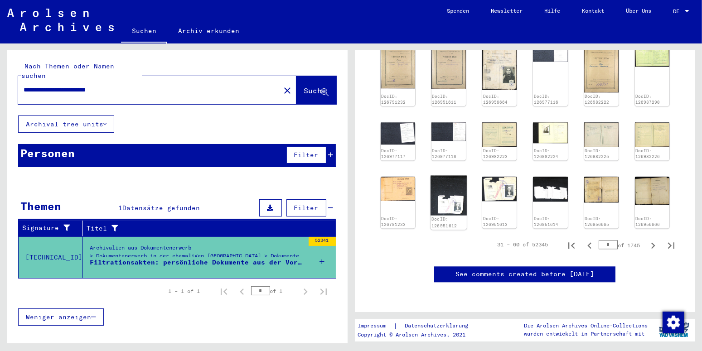
click at [444, 187] on img at bounding box center [449, 196] width 36 height 40
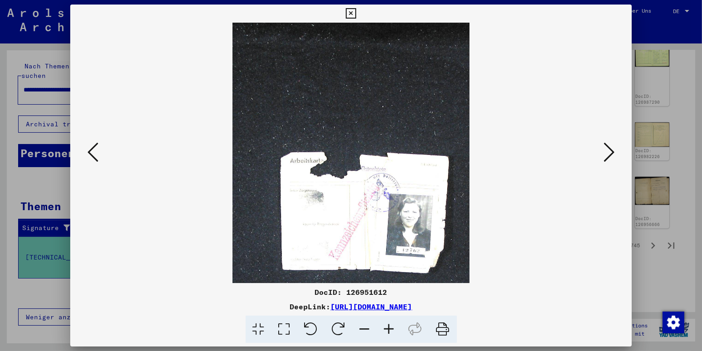
click at [613, 152] on icon at bounding box center [609, 152] width 11 height 22
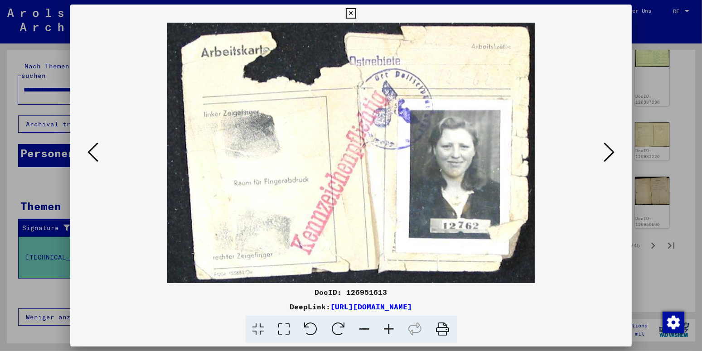
click at [613, 152] on icon at bounding box center [609, 152] width 11 height 22
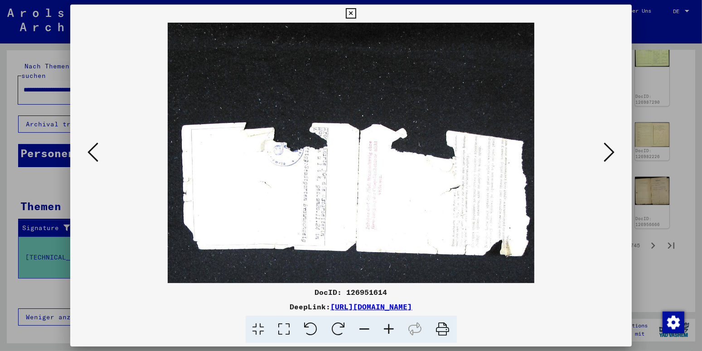
click at [613, 152] on icon at bounding box center [609, 152] width 11 height 22
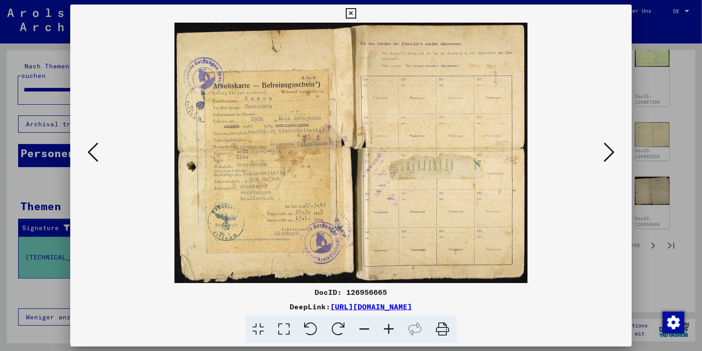
click at [613, 152] on icon at bounding box center [609, 152] width 11 height 22
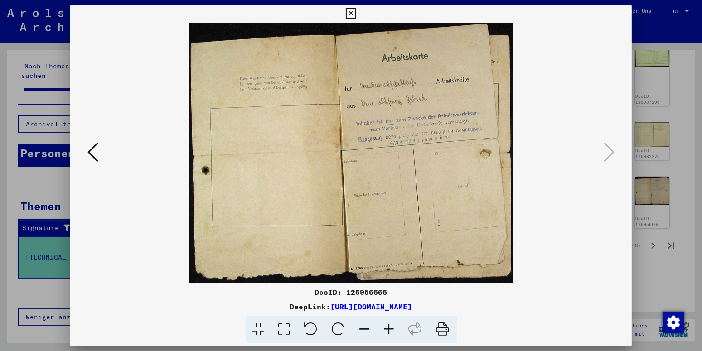
click at [356, 12] on icon at bounding box center [351, 13] width 10 height 11
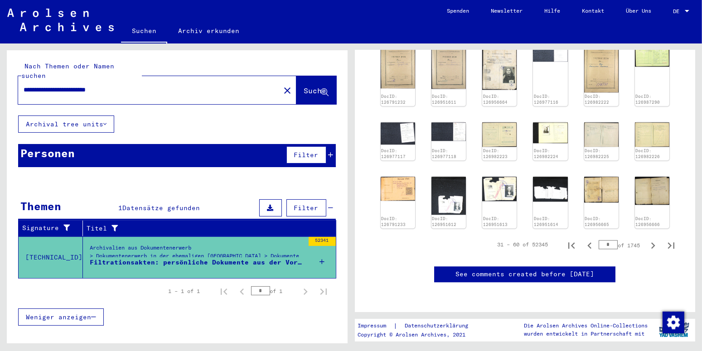
scroll to position [2991, 0]
drag, startPoint x: 140, startPoint y: 83, endPoint x: -10, endPoint y: 77, distance: 150.1
click at [24, 85] on input "**********" at bounding box center [149, 90] width 251 height 10
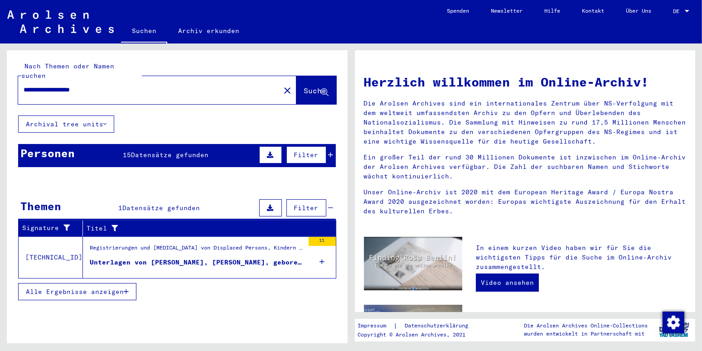
click at [171, 258] on div "Unterlagen von [PERSON_NAME], [PERSON_NAME], geboren am [DEMOGRAPHIC_DATA], geb…" at bounding box center [197, 263] width 214 height 10
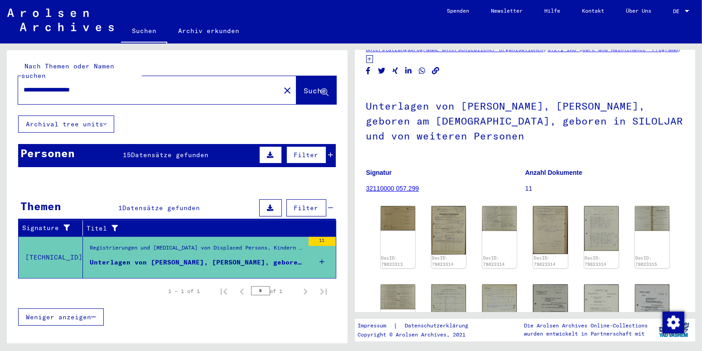
scroll to position [48, 0]
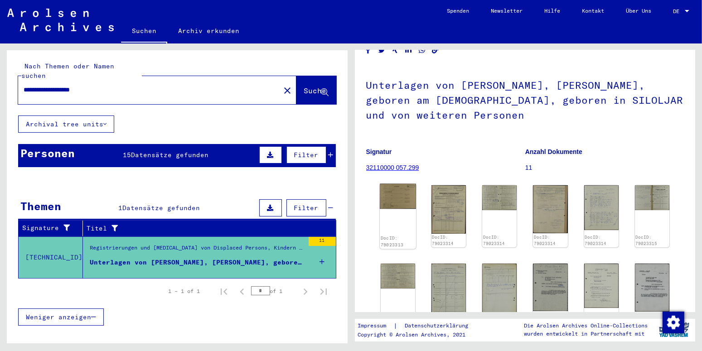
click at [388, 204] on img at bounding box center [398, 196] width 36 height 25
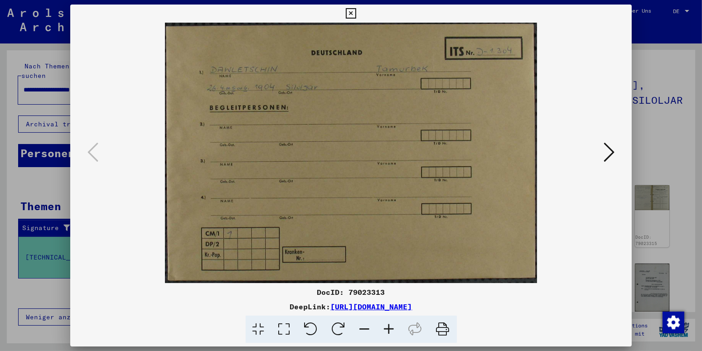
click at [614, 153] on icon at bounding box center [609, 152] width 11 height 22
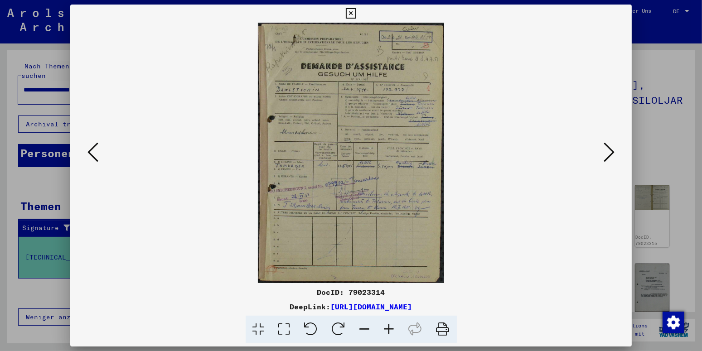
click at [614, 153] on icon at bounding box center [609, 152] width 11 height 22
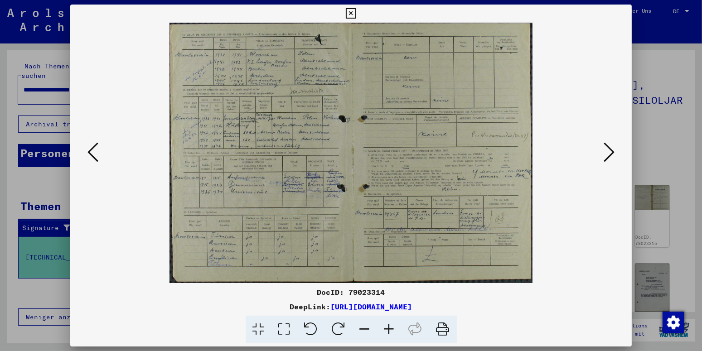
click at [614, 153] on icon at bounding box center [609, 152] width 11 height 22
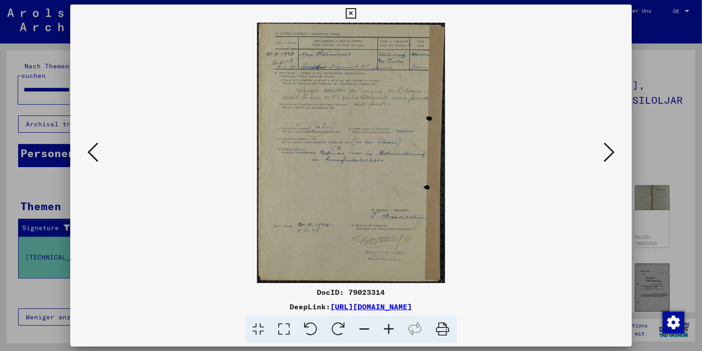
click at [614, 153] on icon at bounding box center [609, 152] width 11 height 22
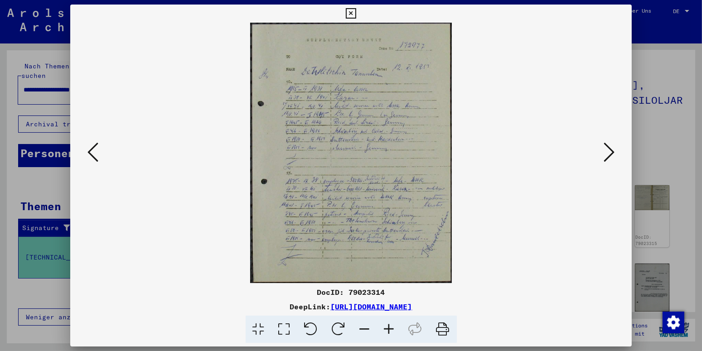
click at [614, 153] on icon at bounding box center [609, 152] width 11 height 22
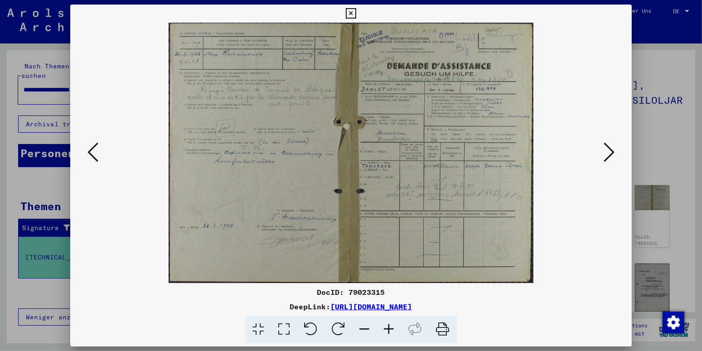
click at [614, 153] on icon at bounding box center [609, 152] width 11 height 22
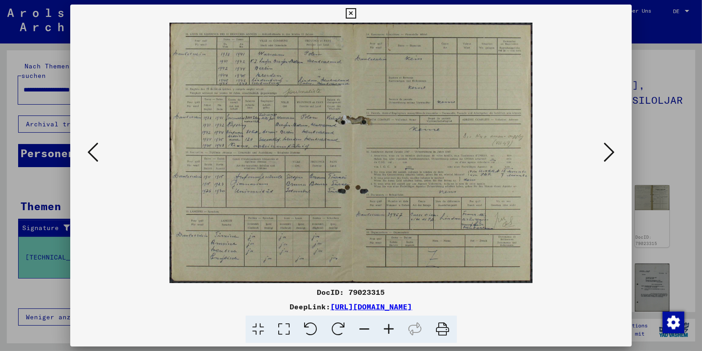
click at [614, 153] on icon at bounding box center [609, 152] width 11 height 22
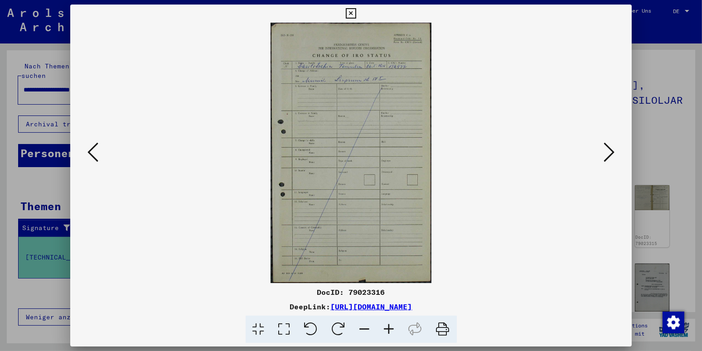
click at [614, 153] on icon at bounding box center [609, 152] width 11 height 22
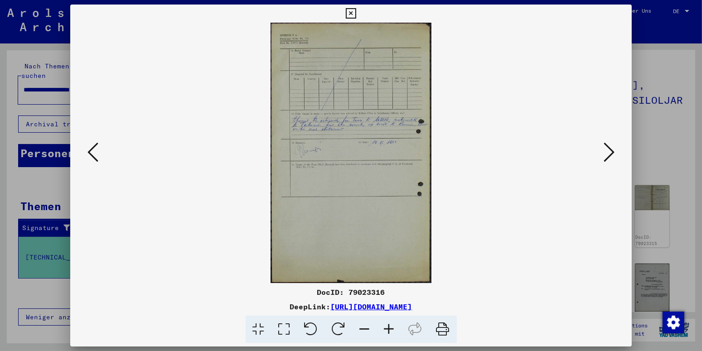
click at [614, 153] on icon at bounding box center [609, 152] width 11 height 22
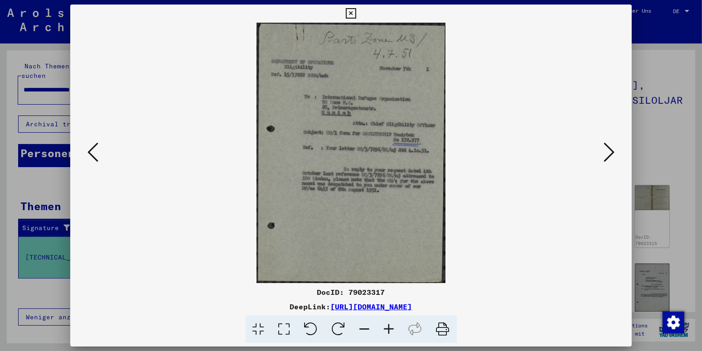
click at [611, 151] on icon at bounding box center [609, 152] width 11 height 22
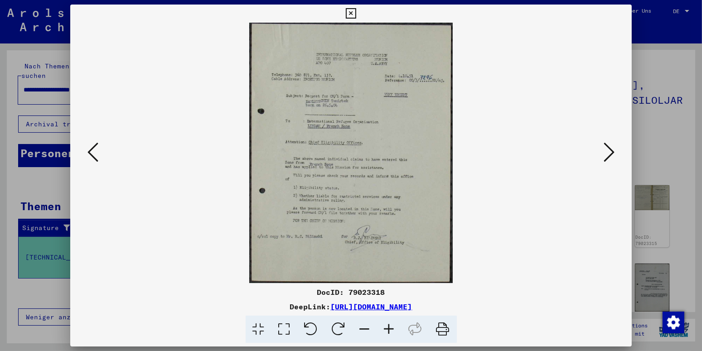
click at [611, 151] on icon at bounding box center [609, 152] width 11 height 22
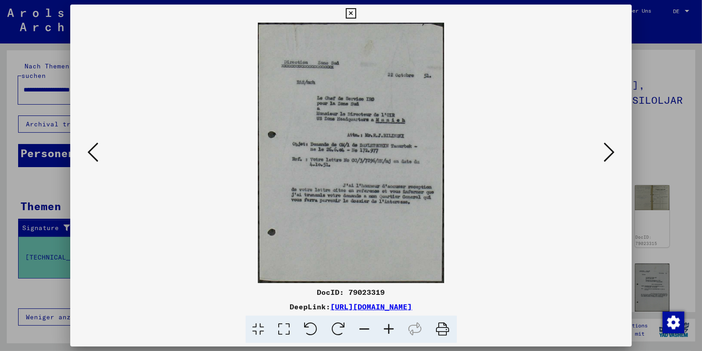
click at [611, 151] on icon at bounding box center [609, 152] width 11 height 22
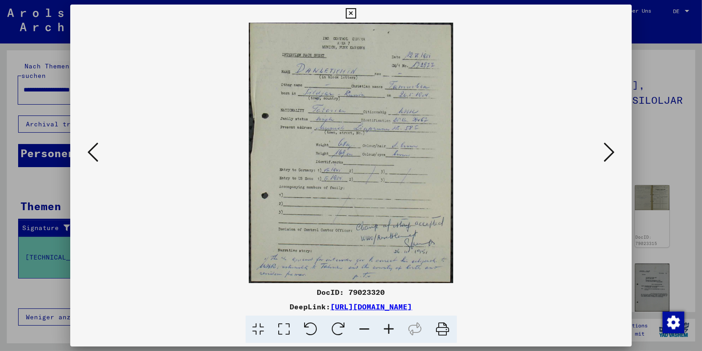
click at [611, 151] on icon at bounding box center [609, 152] width 11 height 22
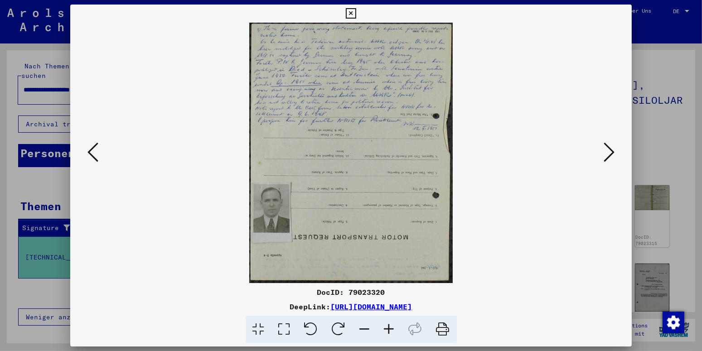
click at [611, 151] on icon at bounding box center [609, 152] width 11 height 22
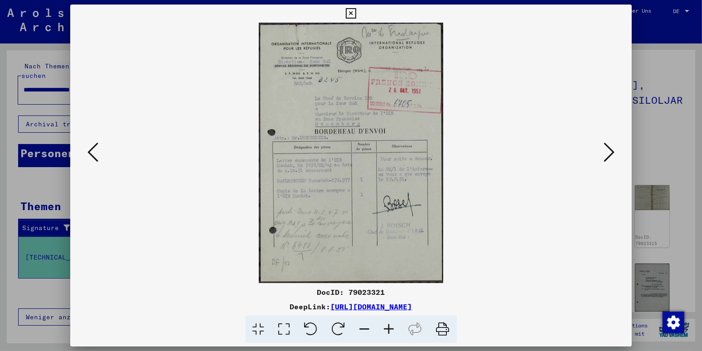
click at [611, 151] on icon at bounding box center [609, 152] width 11 height 22
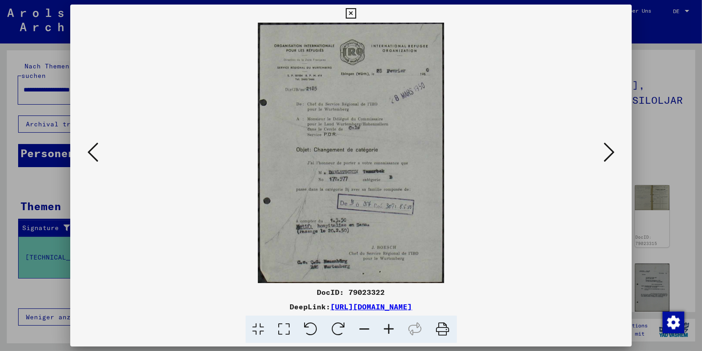
click at [611, 151] on icon at bounding box center [609, 152] width 11 height 22
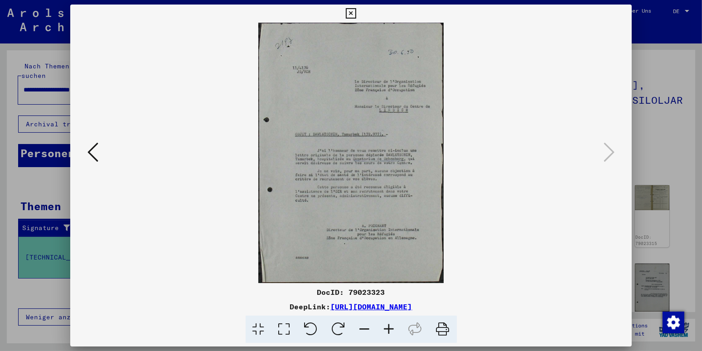
click at [356, 12] on icon at bounding box center [351, 13] width 10 height 11
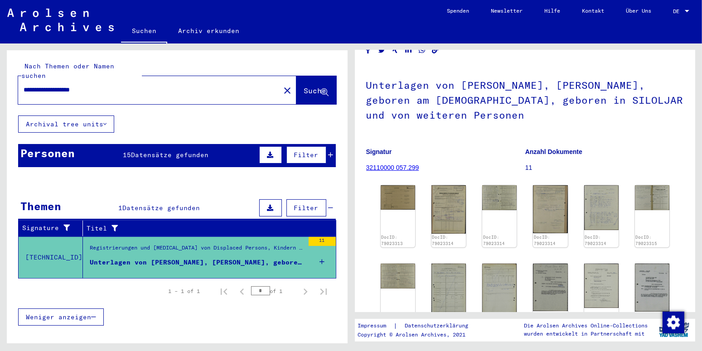
drag, startPoint x: 112, startPoint y: 80, endPoint x: -23, endPoint y: 96, distance: 136.5
click at [24, 95] on input "**********" at bounding box center [149, 90] width 251 height 10
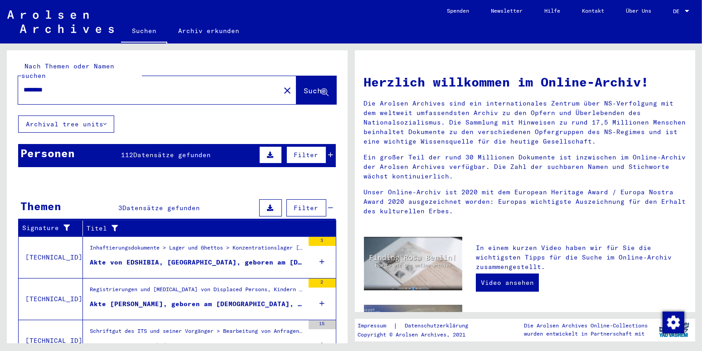
click at [152, 258] on div "Akte von EDSHIBIA, [GEOGRAPHIC_DATA], geboren am [DEMOGRAPHIC_DATA], geboren in…" at bounding box center [197, 263] width 214 height 10
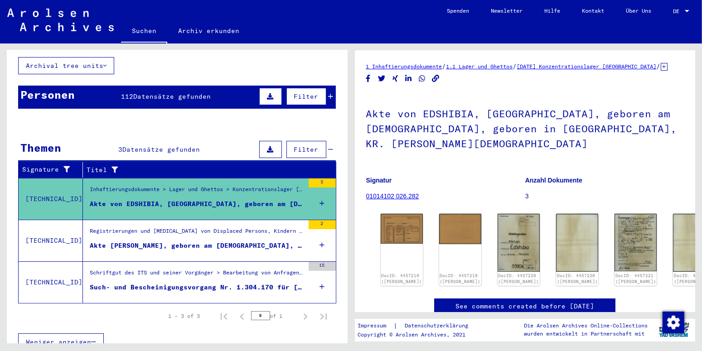
scroll to position [59, 0]
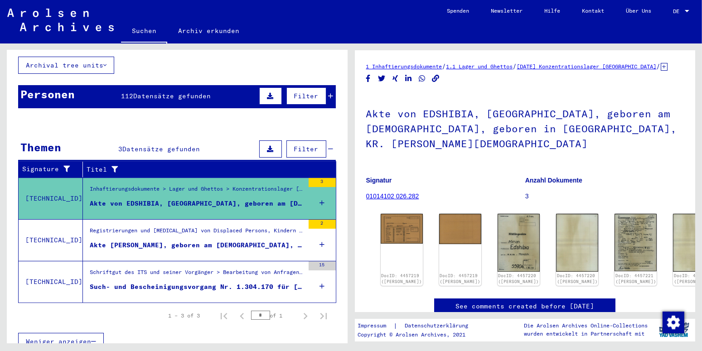
click at [138, 199] on div "Akte von EDSHIBIA, [GEOGRAPHIC_DATA], geboren am [DEMOGRAPHIC_DATA], geboren in…" at bounding box center [197, 204] width 214 height 10
click at [394, 230] on div "DocID: 4457219 ([PERSON_NAME])" at bounding box center [401, 249] width 44 height 75
click at [441, 221] on img at bounding box center [460, 228] width 44 height 32
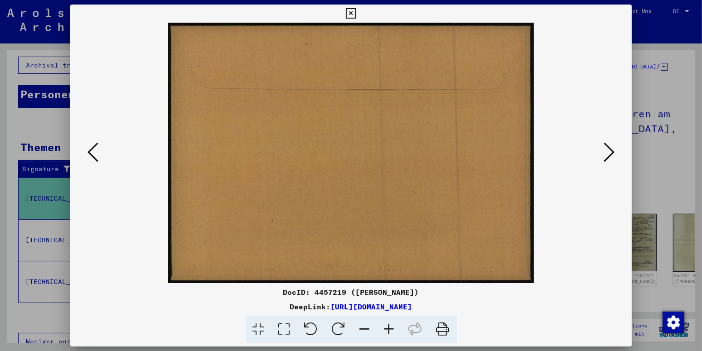
click at [611, 152] on icon at bounding box center [609, 152] width 11 height 22
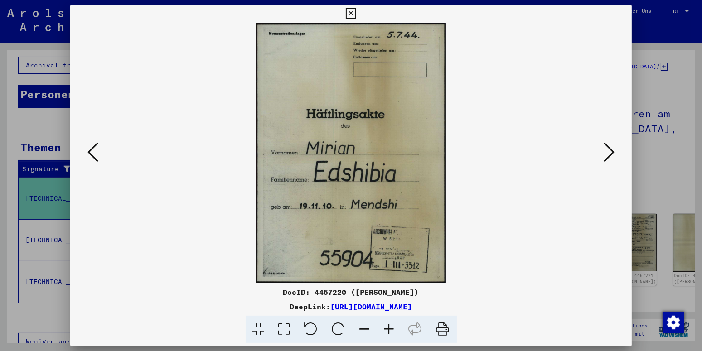
click at [611, 152] on icon at bounding box center [609, 152] width 11 height 22
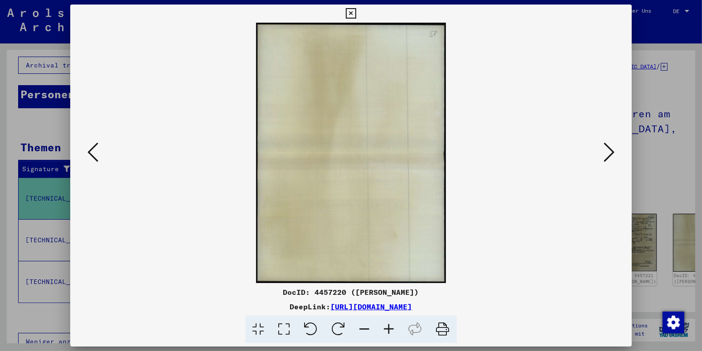
click at [611, 152] on icon at bounding box center [609, 152] width 11 height 22
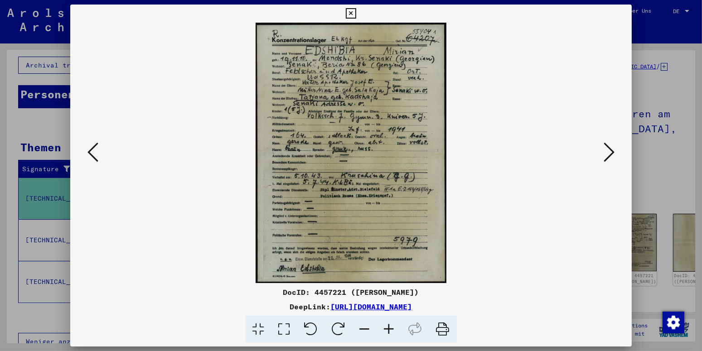
click at [611, 152] on icon at bounding box center [609, 152] width 11 height 22
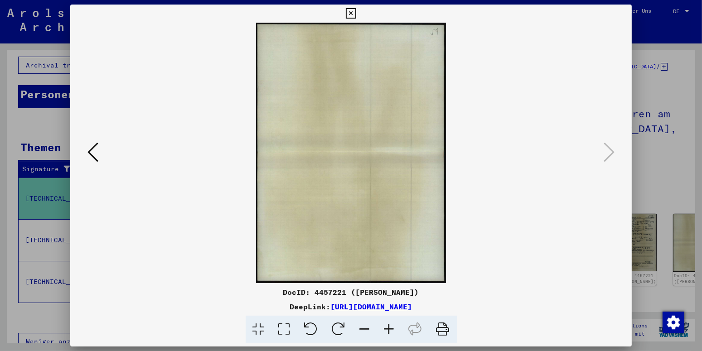
click at [356, 12] on icon at bounding box center [351, 13] width 10 height 11
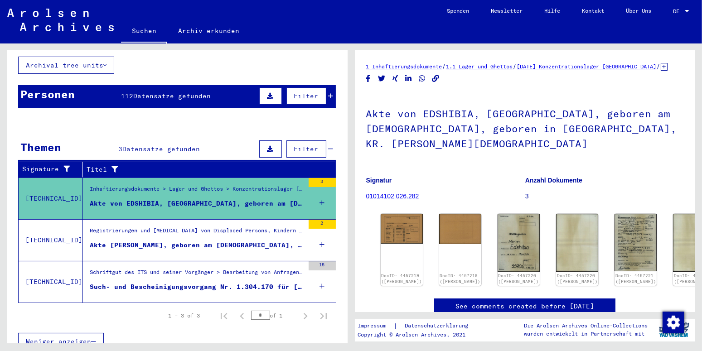
click at [125, 229] on mat-grid-list "Registrierungen und [MEDICAL_DATA] von Displaced Persons, Kindern und Vermisste…" at bounding box center [197, 241] width 214 height 28
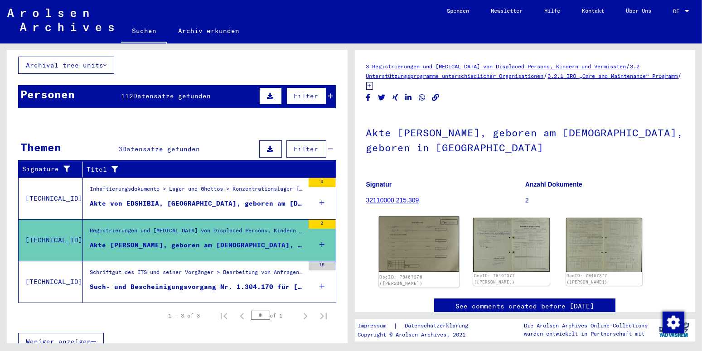
click at [423, 254] on img at bounding box center [418, 244] width 80 height 56
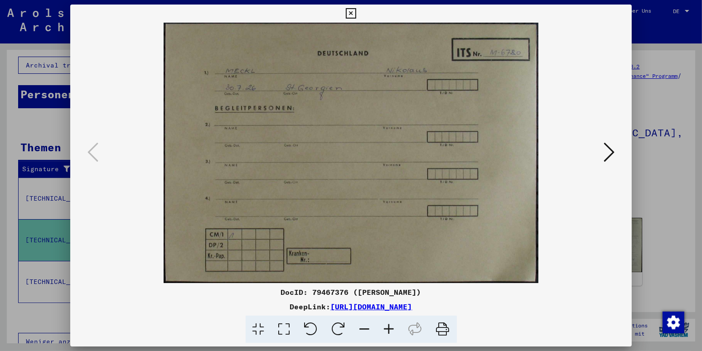
click at [615, 152] on button at bounding box center [609, 153] width 16 height 26
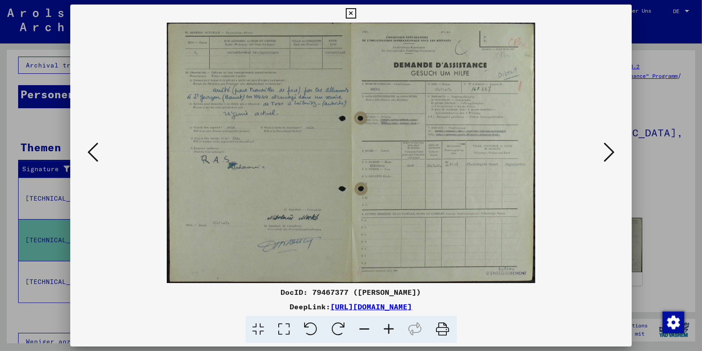
click at [615, 152] on icon at bounding box center [609, 152] width 11 height 22
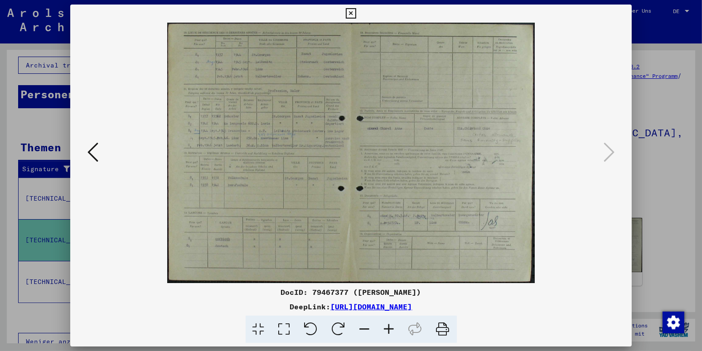
click at [359, 9] on button at bounding box center [351, 14] width 16 height 18
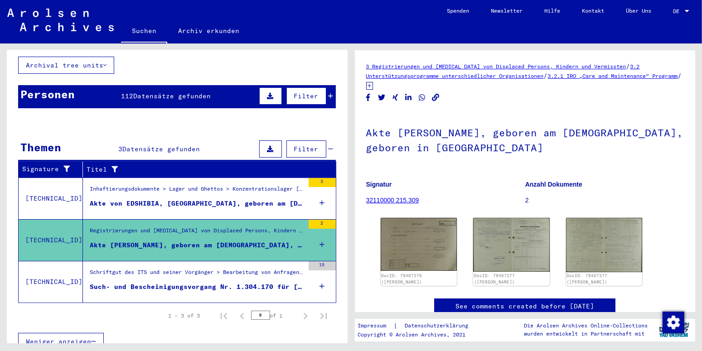
click at [204, 282] on div "Such- und Bescheinigungsvorgang Nr. 1.304.170 für [PERSON_NAME] geboren [DEMOGR…" at bounding box center [197, 287] width 214 height 10
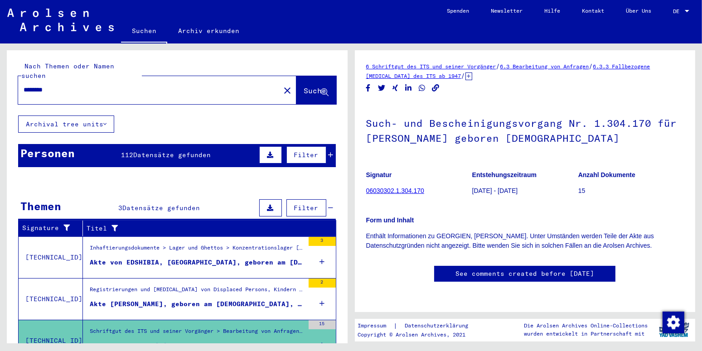
click at [145, 151] on span "Datensätze gefunden" at bounding box center [171, 155] width 77 height 8
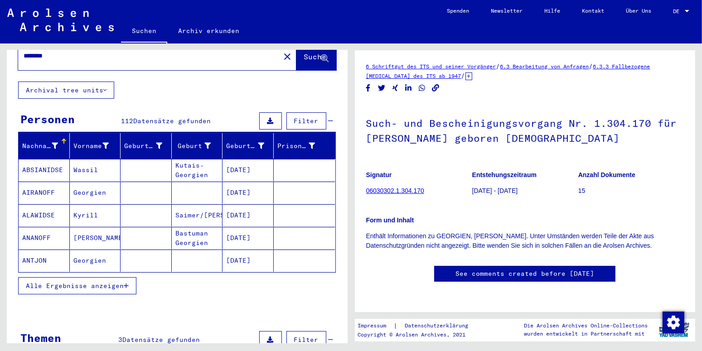
scroll to position [48, 0]
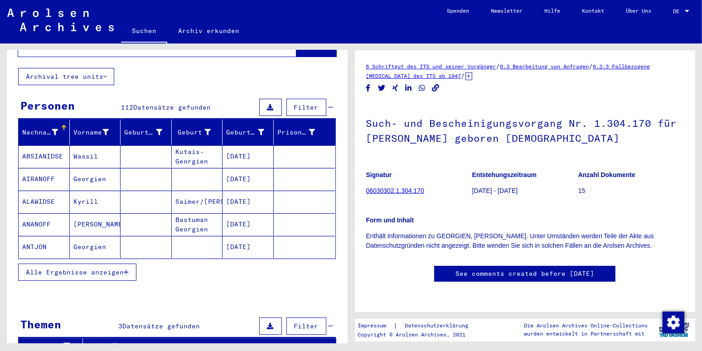
click at [125, 269] on icon "button" at bounding box center [126, 272] width 5 height 6
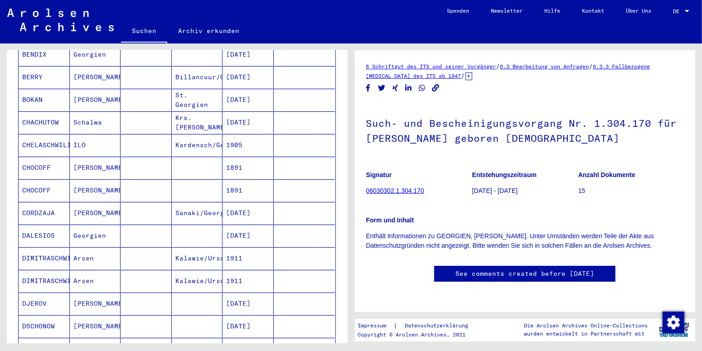
scroll to position [0, 0]
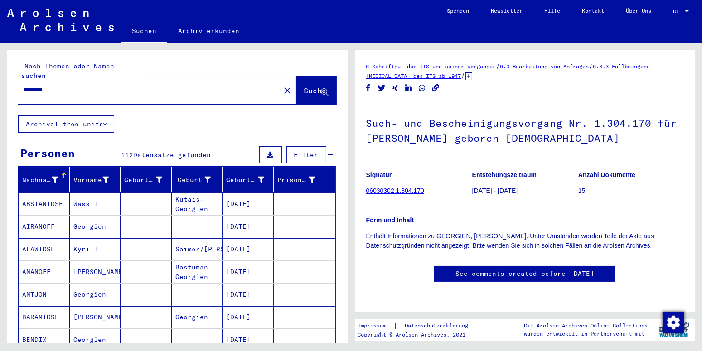
click at [85, 85] on input "********" at bounding box center [149, 90] width 251 height 10
click at [305, 86] on span "Suche" at bounding box center [315, 90] width 23 height 9
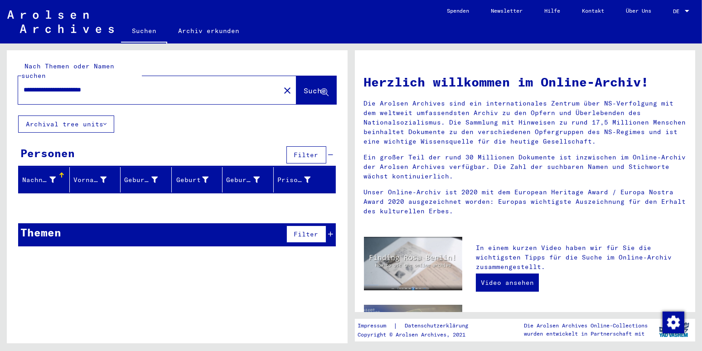
drag, startPoint x: 132, startPoint y: 78, endPoint x: 57, endPoint y: 83, distance: 75.4
click at [57, 85] on input "**********" at bounding box center [147, 90] width 246 height 10
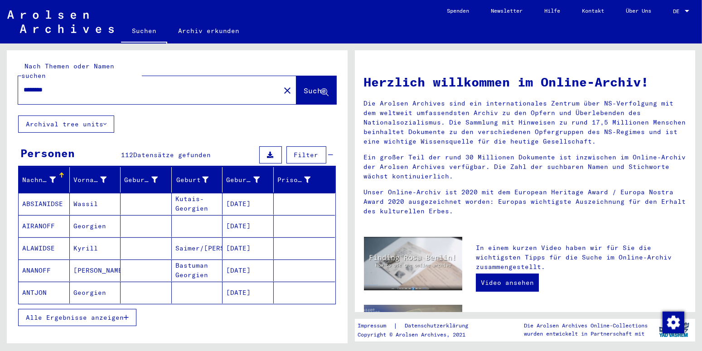
click at [127, 315] on icon "button" at bounding box center [126, 318] width 5 height 6
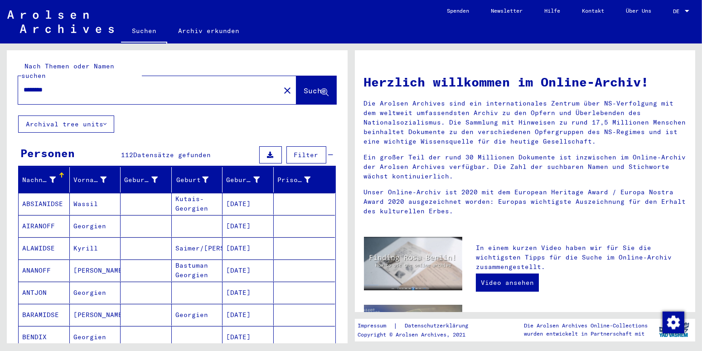
scroll to position [48, 0]
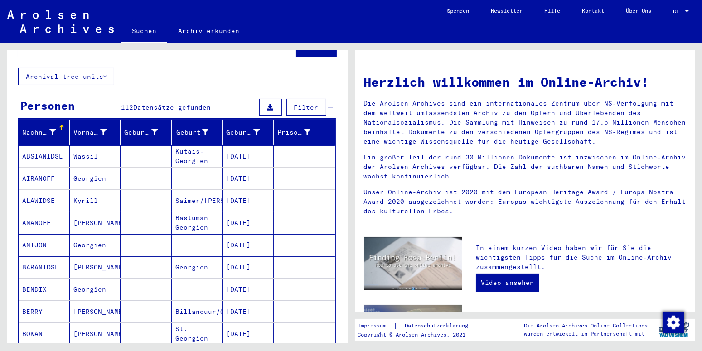
click at [42, 145] on mat-cell "ABSIANIDSE" at bounding box center [44, 156] width 51 height 22
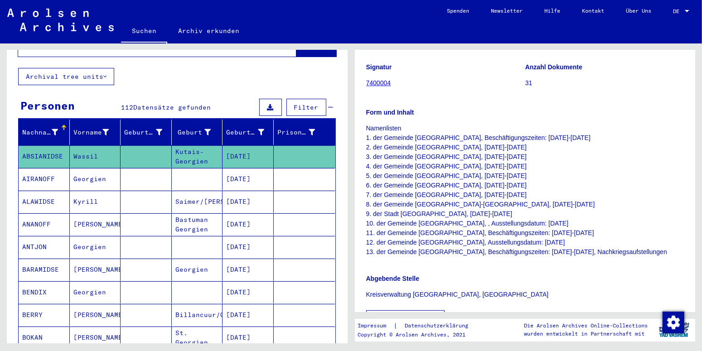
scroll to position [143, 0]
click at [40, 168] on mat-cell "AIRANOFF" at bounding box center [44, 179] width 51 height 22
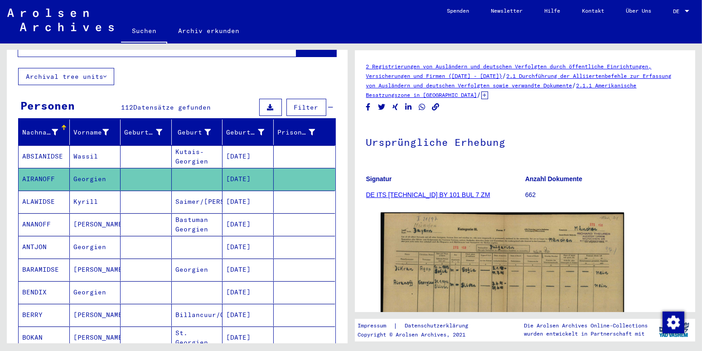
click at [47, 194] on mat-cell "ALAWIDSE" at bounding box center [44, 202] width 51 height 22
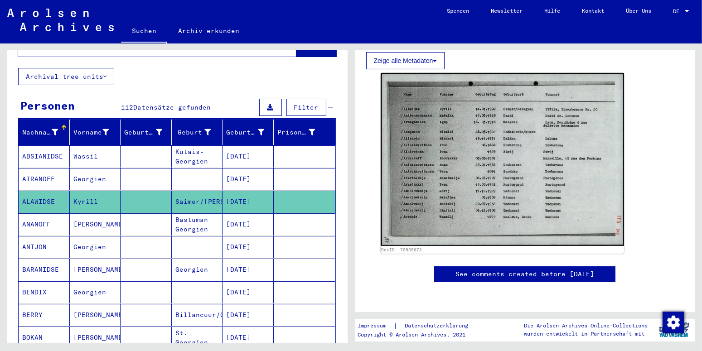
scroll to position [476, 0]
click at [35, 215] on mat-cell "ANANOFF" at bounding box center [44, 224] width 51 height 22
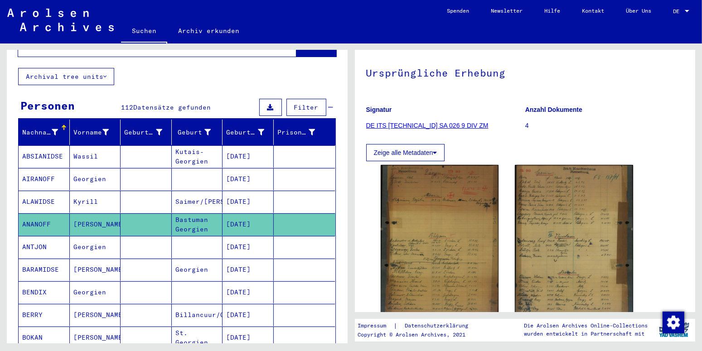
scroll to position [143, 0]
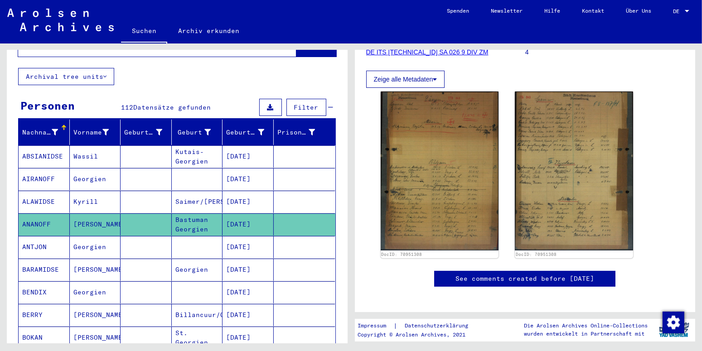
click at [39, 237] on mat-cell "ANTJON" at bounding box center [44, 247] width 51 height 22
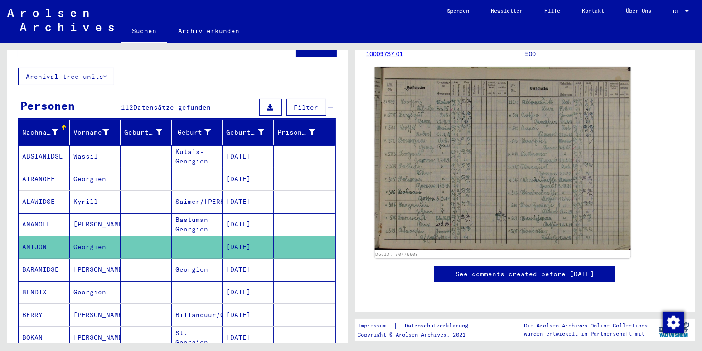
scroll to position [286, 0]
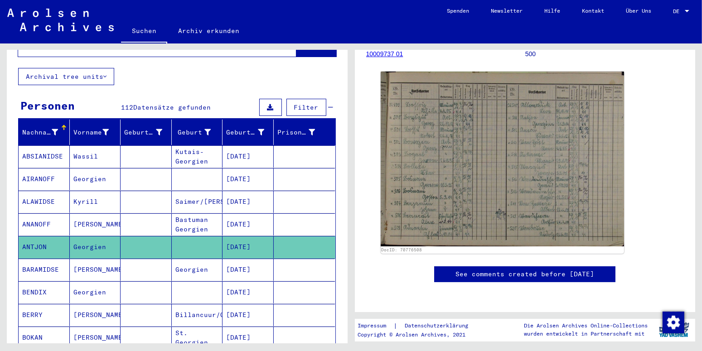
click at [54, 261] on mat-cell "BARAMIDSE" at bounding box center [44, 270] width 51 height 22
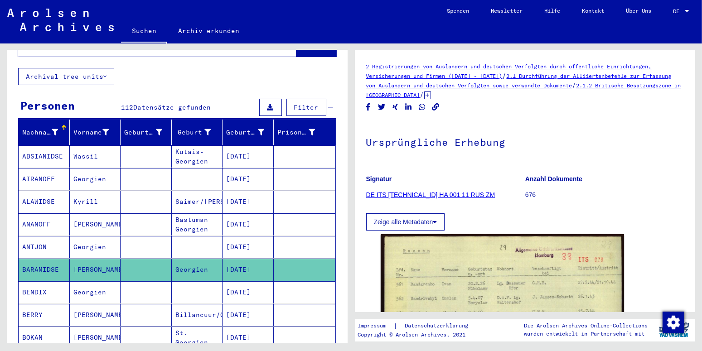
click at [48, 283] on mat-cell "BENDIX" at bounding box center [44, 292] width 51 height 22
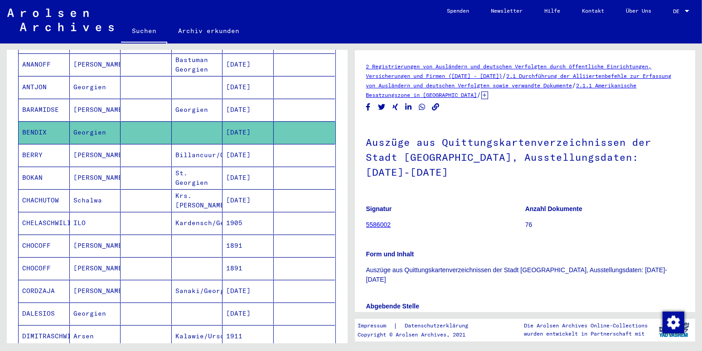
scroll to position [238, 0]
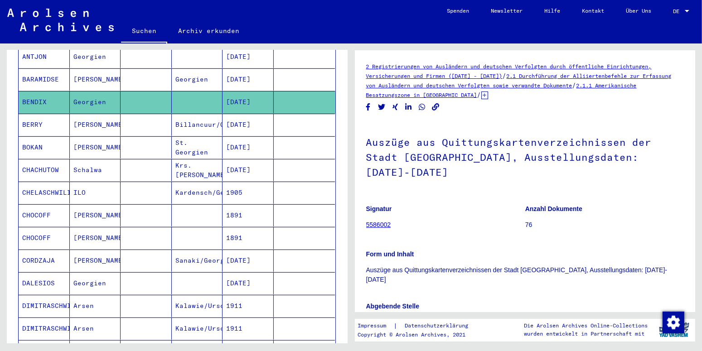
click at [39, 114] on mat-cell "BERRY" at bounding box center [44, 125] width 51 height 22
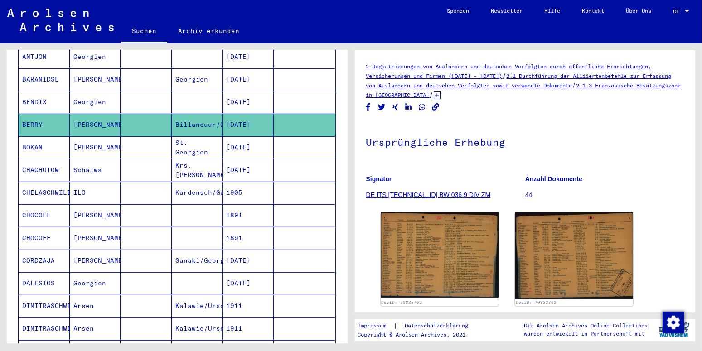
click at [34, 141] on mat-cell "BOKAN" at bounding box center [44, 147] width 51 height 22
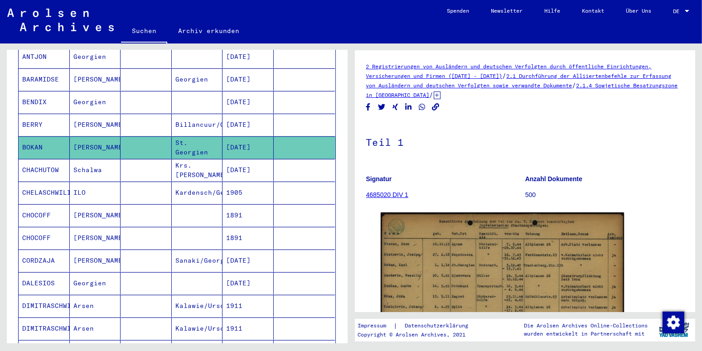
click at [43, 160] on mat-cell "CHACHUTOW" at bounding box center [44, 170] width 51 height 22
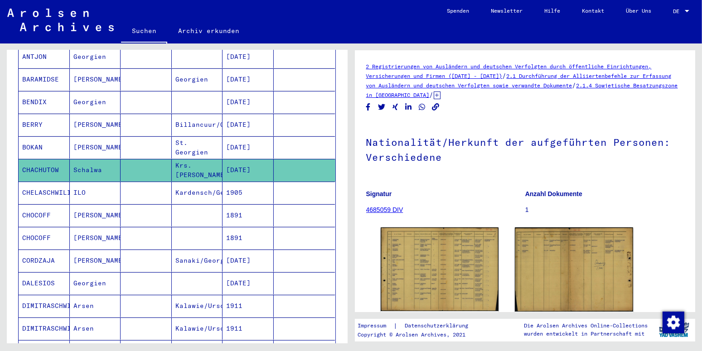
click at [39, 184] on mat-cell "CHELASCHWILI" at bounding box center [44, 193] width 51 height 22
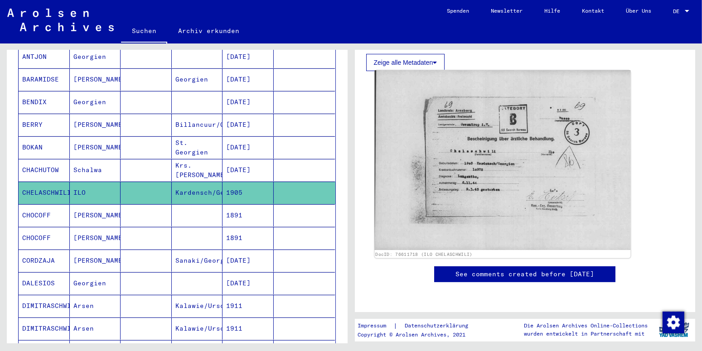
scroll to position [290, 0]
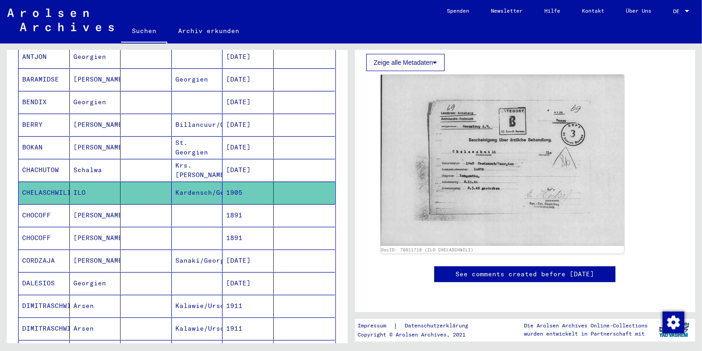
click at [45, 204] on mat-cell "CHOCOFF" at bounding box center [44, 215] width 51 height 22
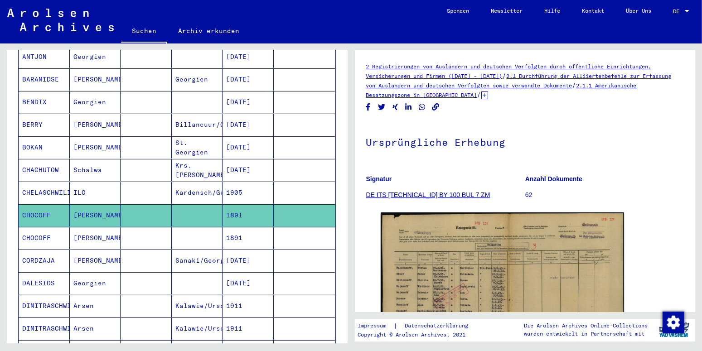
click at [43, 228] on mat-cell "CHOCOFF" at bounding box center [44, 238] width 51 height 22
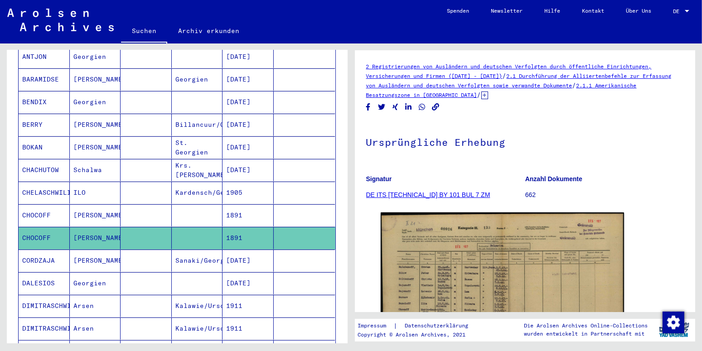
click at [47, 251] on mat-cell "CORDZAJA" at bounding box center [44, 261] width 51 height 22
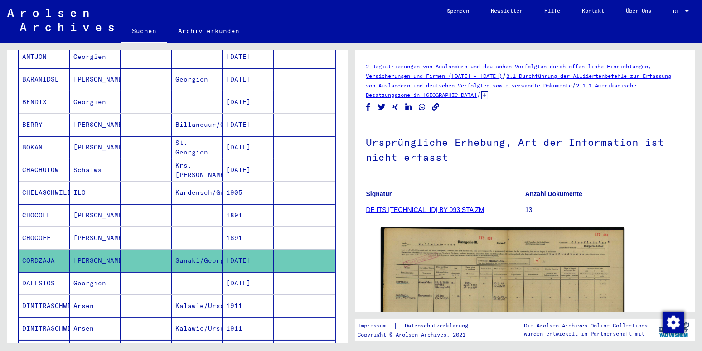
click at [46, 272] on mat-cell "DALESIOS" at bounding box center [44, 283] width 51 height 22
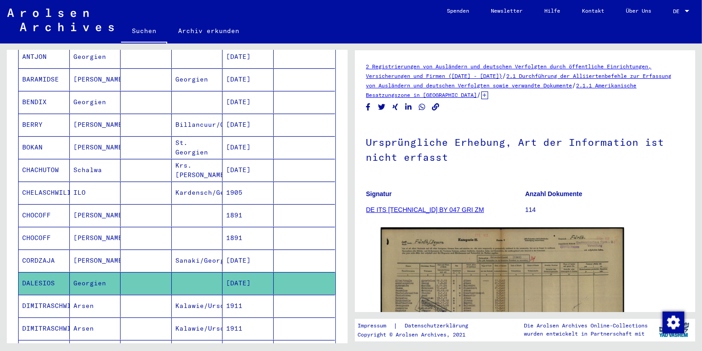
click at [47, 295] on mat-cell "DIMITRASCHWILI" at bounding box center [44, 306] width 51 height 22
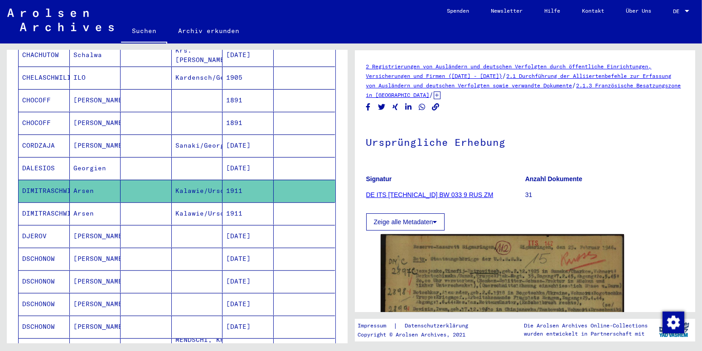
scroll to position [428, 0]
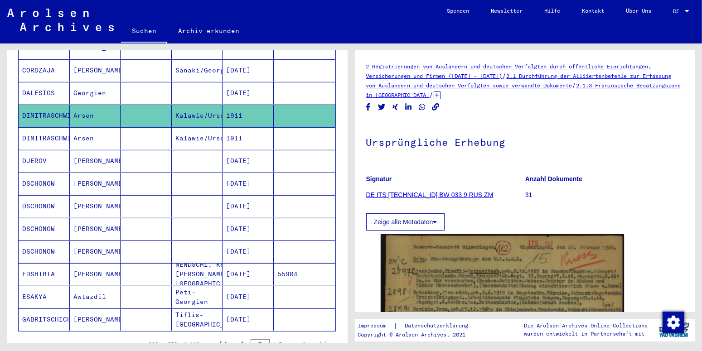
click at [42, 305] on icon at bounding box center [37, 315] width 23 height 36
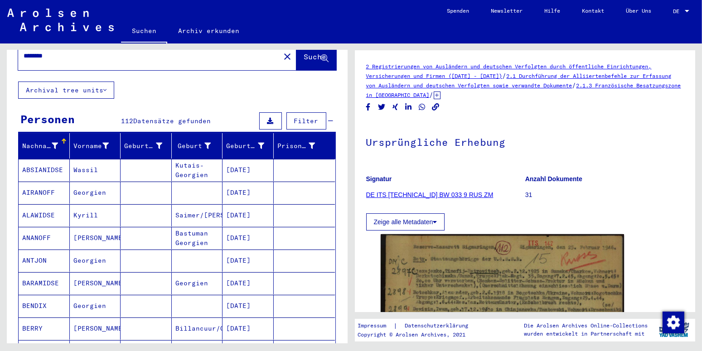
scroll to position [0, 0]
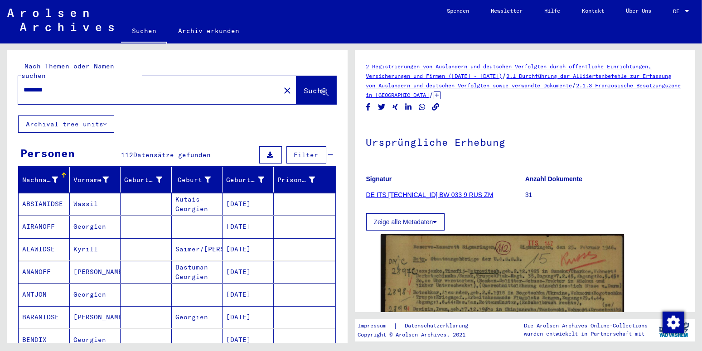
drag, startPoint x: 61, startPoint y: 78, endPoint x: -23, endPoint y: 89, distance: 84.5
click at [24, 89] on input "********" at bounding box center [149, 90] width 251 height 10
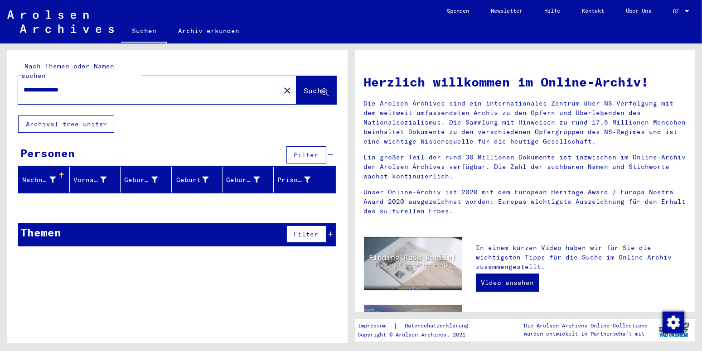
drag, startPoint x: 94, startPoint y: 80, endPoint x: -23, endPoint y: 83, distance: 117.4
click at [24, 85] on input "**********" at bounding box center [147, 90] width 246 height 10
type input "*"
drag, startPoint x: 66, startPoint y: 80, endPoint x: -23, endPoint y: 82, distance: 88.8
click at [24, 85] on input "********" at bounding box center [147, 90] width 246 height 10
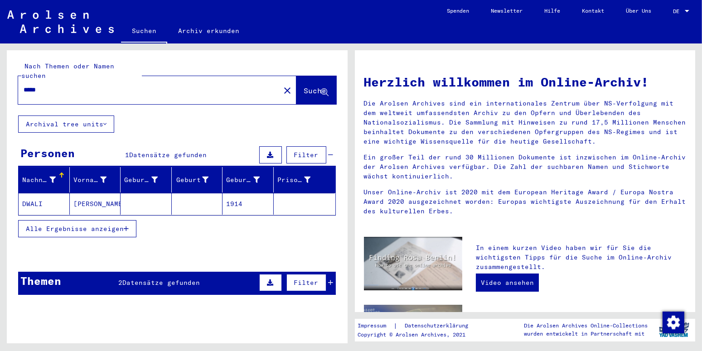
click at [118, 225] on span "Alle Ergebnisse anzeigen" at bounding box center [75, 229] width 98 height 8
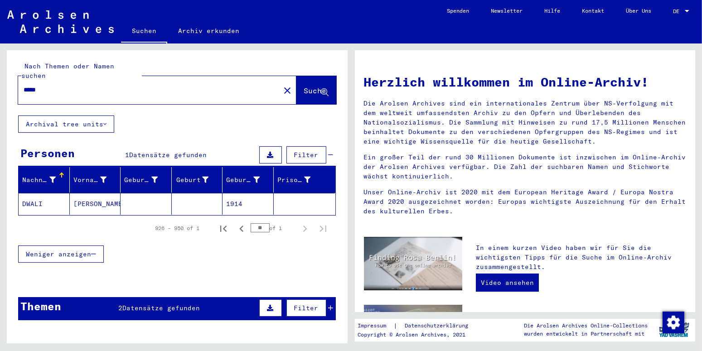
click at [42, 194] on mat-cell "DWALI" at bounding box center [44, 204] width 51 height 22
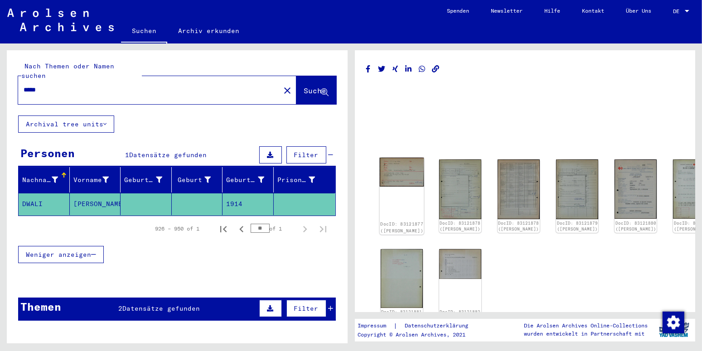
click at [392, 189] on div "DocID: 83121877 ([PERSON_NAME])" at bounding box center [401, 196] width 44 height 77
click at [391, 189] on div "DocID: 83121877 ([PERSON_NAME])" at bounding box center [401, 196] width 44 height 77
click at [392, 168] on img at bounding box center [401, 172] width 44 height 29
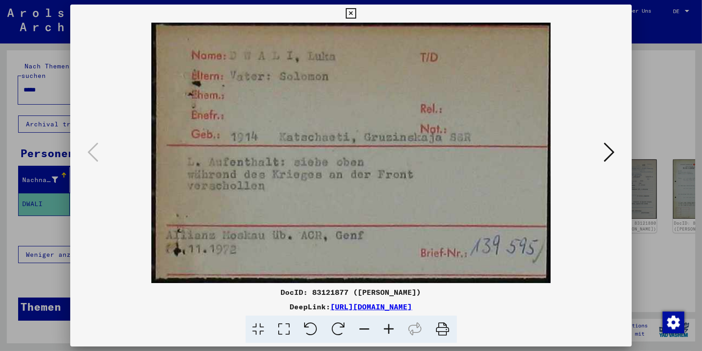
click at [392, 168] on img at bounding box center [351, 153] width 500 height 261
click at [613, 153] on icon at bounding box center [609, 152] width 11 height 22
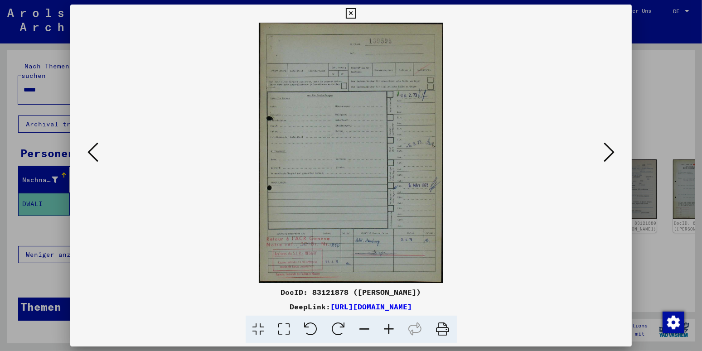
click at [613, 153] on icon at bounding box center [609, 152] width 11 height 22
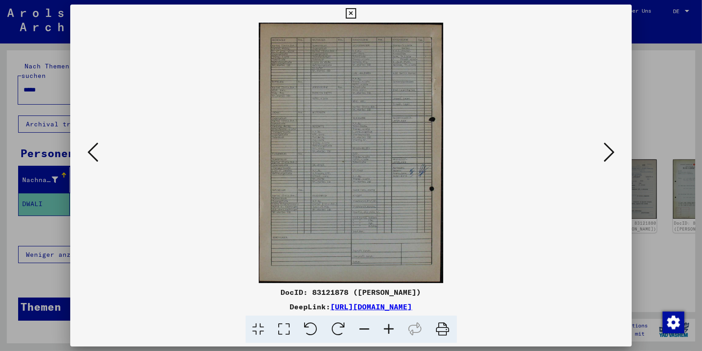
click at [613, 153] on icon at bounding box center [609, 152] width 11 height 22
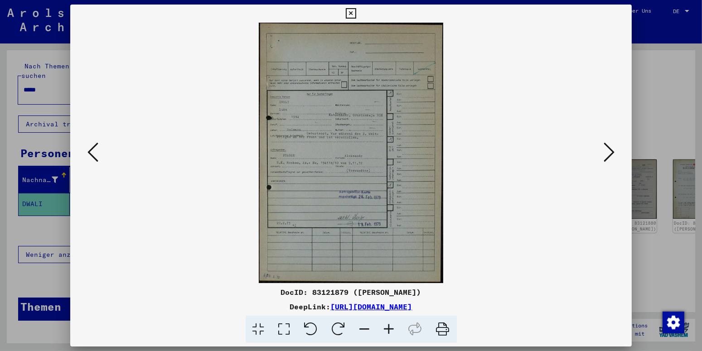
click at [613, 153] on icon at bounding box center [609, 152] width 11 height 22
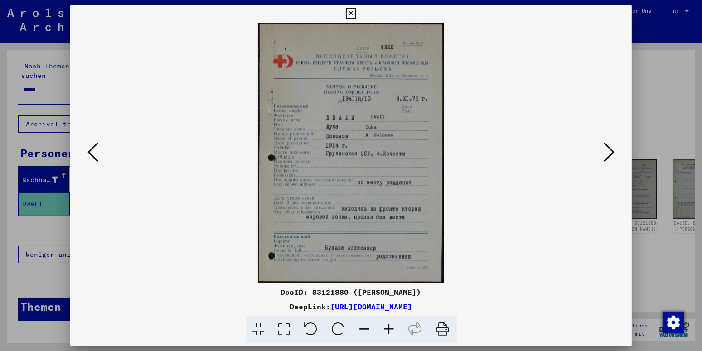
click at [613, 153] on icon at bounding box center [609, 152] width 11 height 22
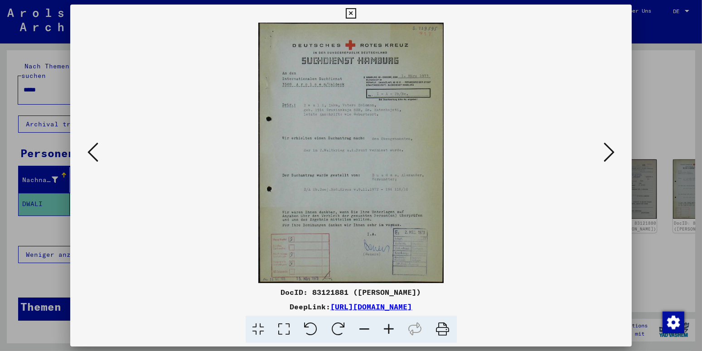
click at [613, 153] on icon at bounding box center [609, 152] width 11 height 22
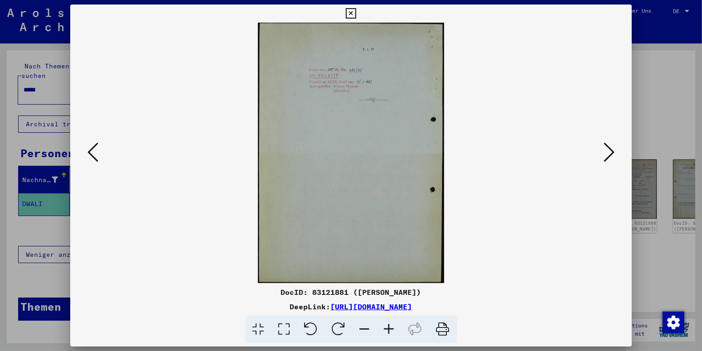
click at [613, 153] on icon at bounding box center [609, 152] width 11 height 22
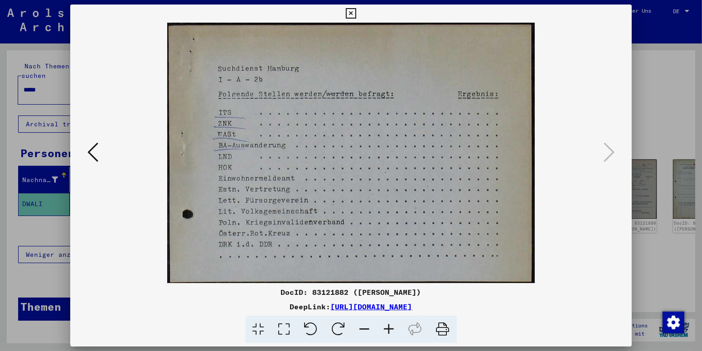
drag, startPoint x: 623, startPoint y: 11, endPoint x: 602, endPoint y: 36, distance: 33.1
click at [356, 13] on icon at bounding box center [351, 13] width 10 height 11
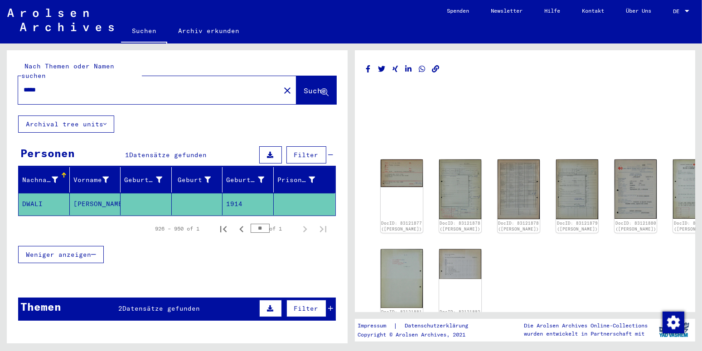
drag, startPoint x: 48, startPoint y: 83, endPoint x: -23, endPoint y: 88, distance: 71.3
click at [24, 88] on input "*****" at bounding box center [149, 90] width 251 height 10
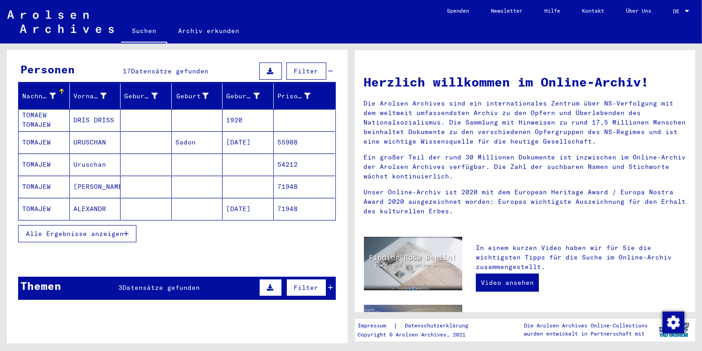
scroll to position [95, 0]
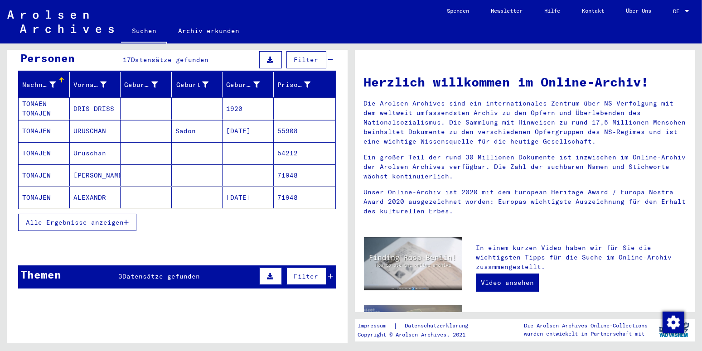
click at [126, 219] on icon "button" at bounding box center [126, 222] width 5 height 6
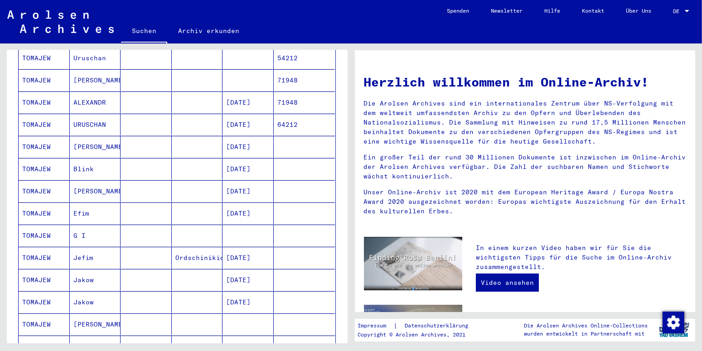
scroll to position [0, 0]
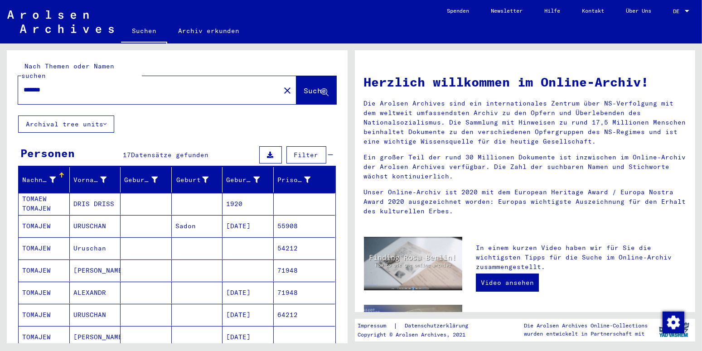
click at [84, 193] on mat-cell "DRIS DRISS" at bounding box center [95, 204] width 51 height 22
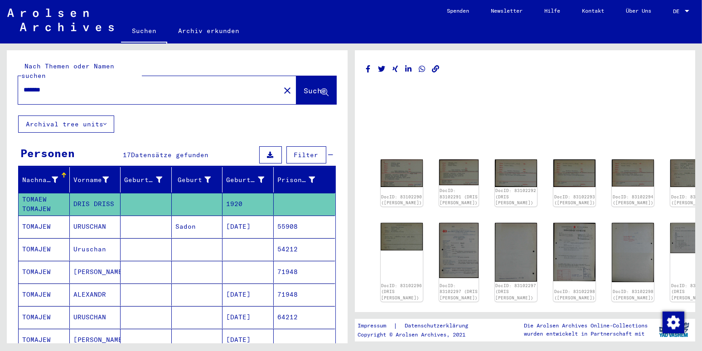
click at [81, 218] on mat-cell "URUSCHAN" at bounding box center [95, 227] width 51 height 22
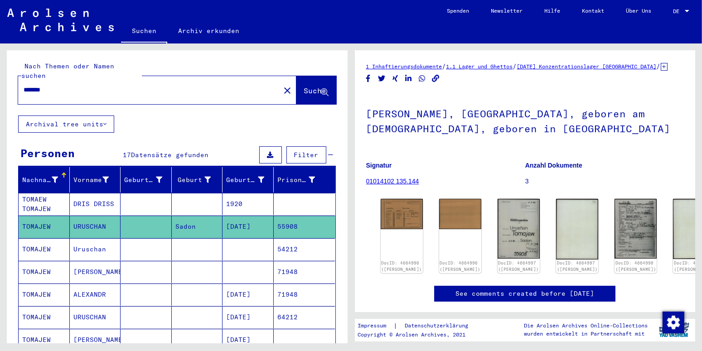
click at [86, 239] on mat-cell "Uruschan" at bounding box center [95, 249] width 51 height 22
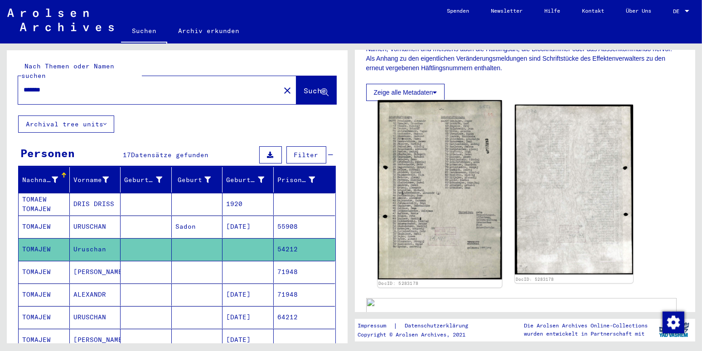
scroll to position [190, 0]
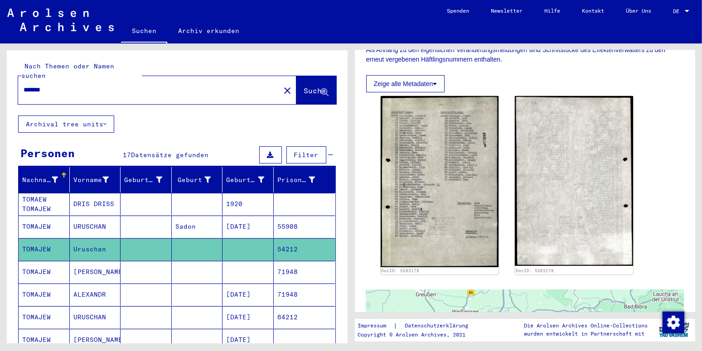
click at [97, 261] on mat-cell "[PERSON_NAME]" at bounding box center [95, 272] width 51 height 22
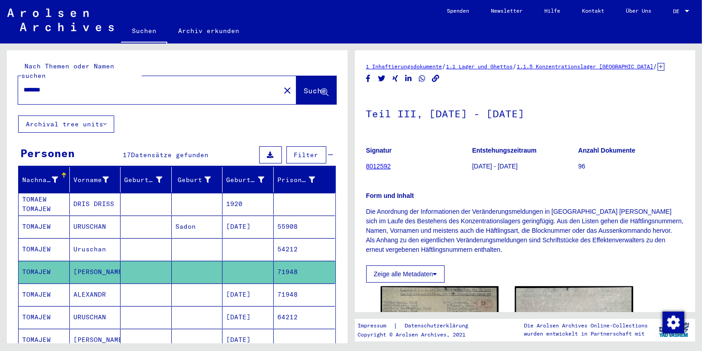
drag, startPoint x: 65, startPoint y: 82, endPoint x: -23, endPoint y: 82, distance: 87.9
click at [24, 85] on input "*******" at bounding box center [149, 90] width 251 height 10
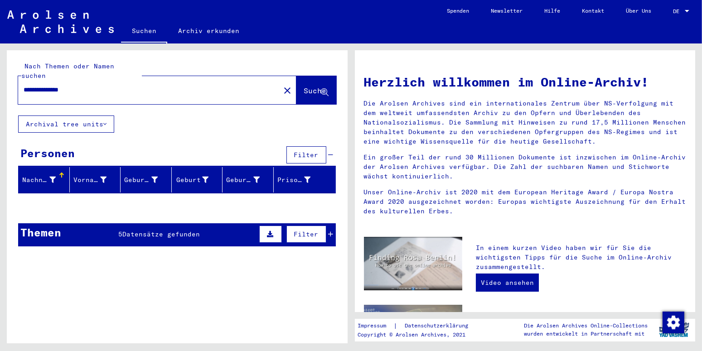
click at [153, 230] on span "Datensätze gefunden" at bounding box center [160, 234] width 77 height 8
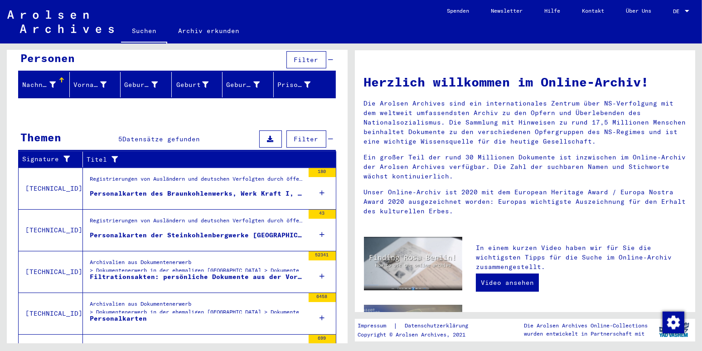
scroll to position [143, 0]
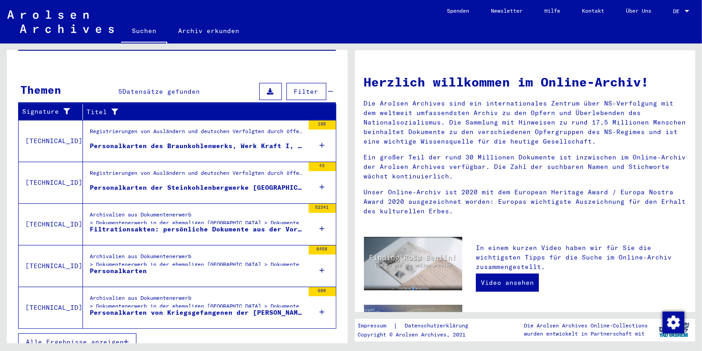
click at [154, 225] on div "Filtrationsakten: persönliche Dokumente aus der Vorkriegs-, Kriegs- und Nachkri…" at bounding box center [197, 230] width 214 height 10
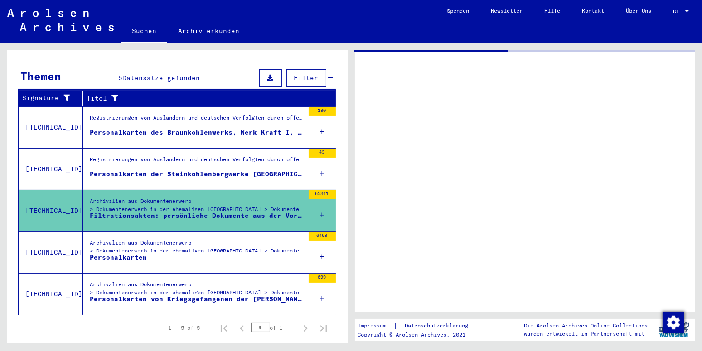
scroll to position [116, 0]
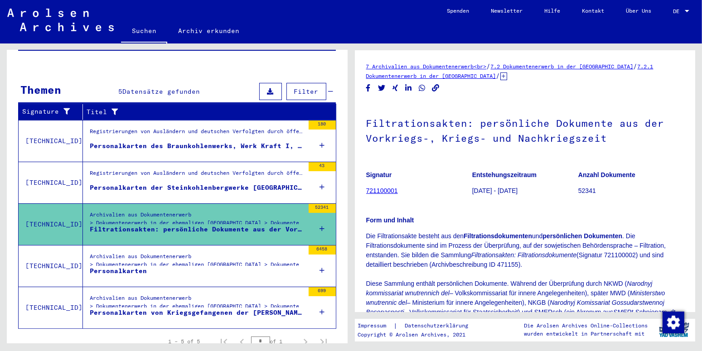
click at [149, 255] on div "Archivalien aus Dokumentenerwerb > Dokumentenerwerb in der ehemaligen [GEOGRAPH…" at bounding box center [197, 262] width 214 height 21
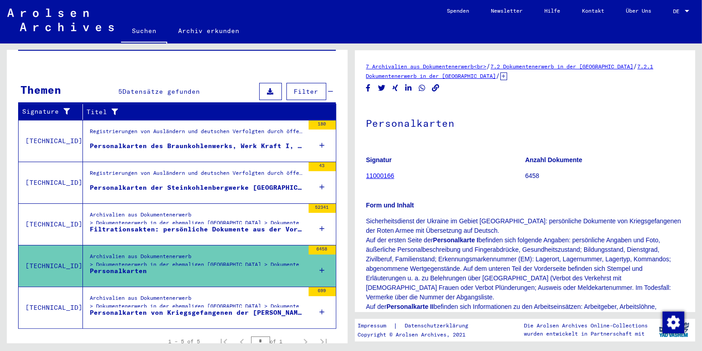
click at [155, 295] on div "Archivalien aus Dokumentenerwerb > Dokumentenerwerb in der ehemaligen [GEOGRAPH…" at bounding box center [197, 304] width 214 height 21
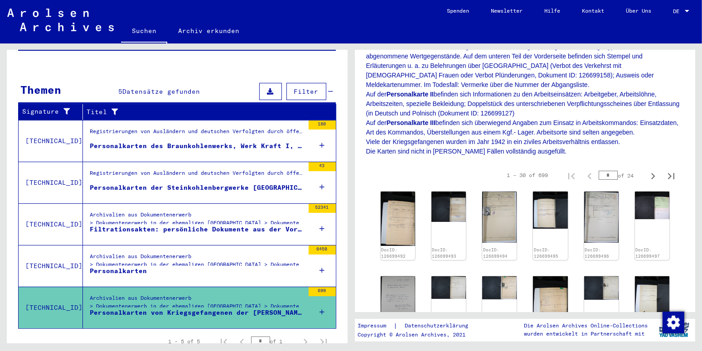
scroll to position [238, 0]
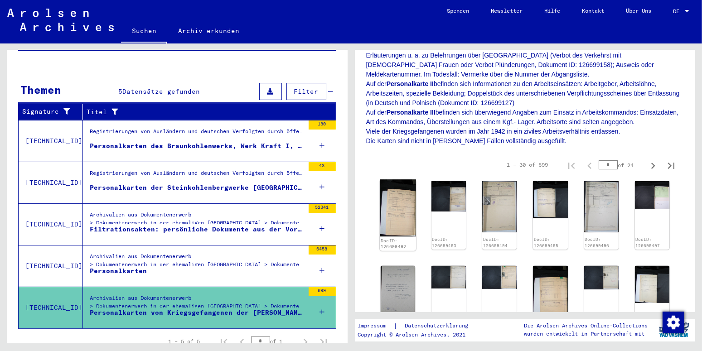
click at [396, 220] on img at bounding box center [398, 207] width 36 height 57
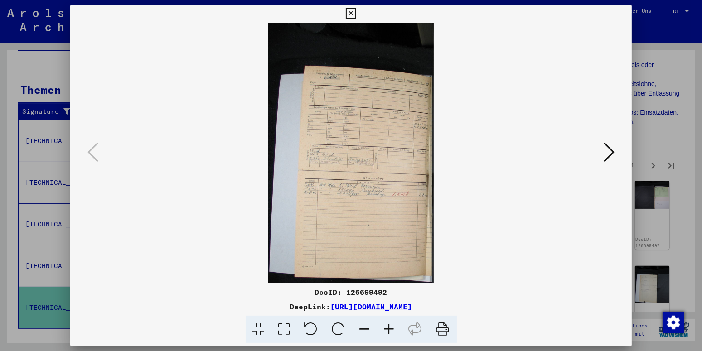
click at [614, 153] on icon at bounding box center [609, 152] width 11 height 22
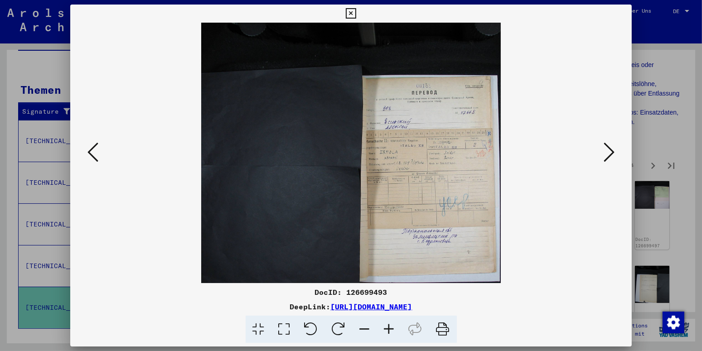
click at [614, 153] on icon at bounding box center [609, 152] width 11 height 22
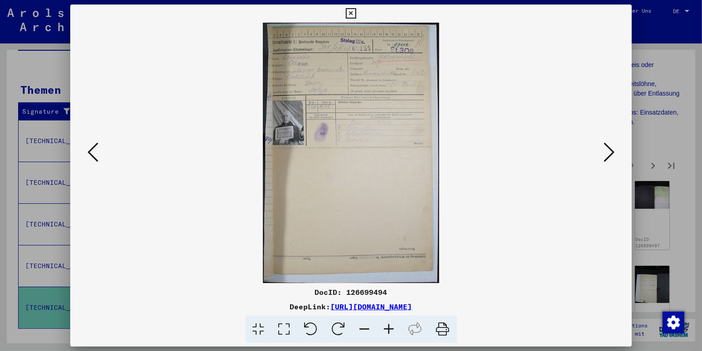
click at [613, 154] on icon at bounding box center [609, 152] width 11 height 22
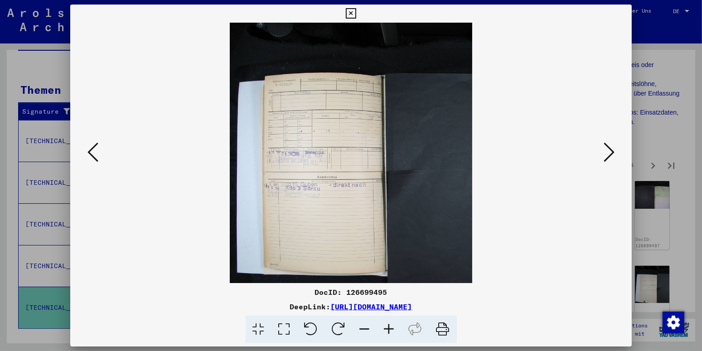
click at [613, 154] on icon at bounding box center [609, 152] width 11 height 22
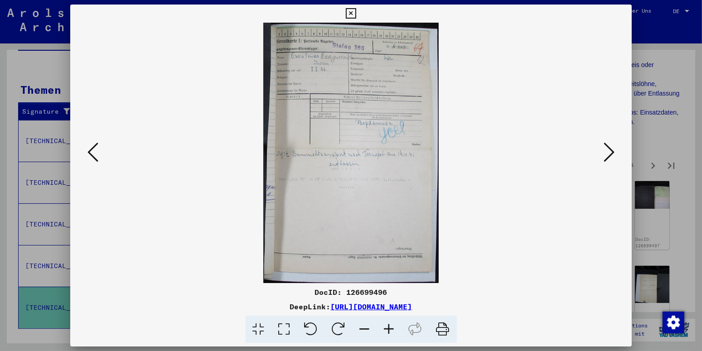
click at [613, 154] on icon at bounding box center [609, 152] width 11 height 22
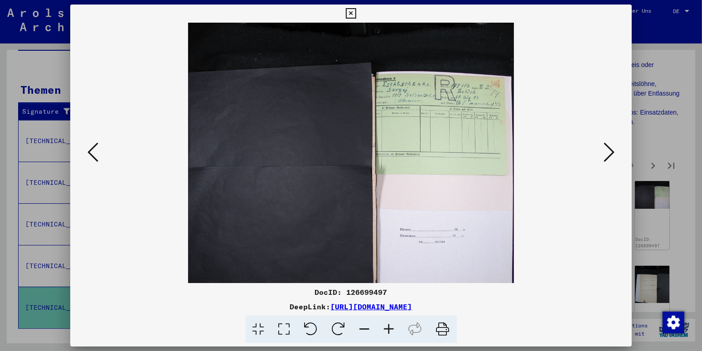
click at [613, 154] on icon at bounding box center [609, 152] width 11 height 22
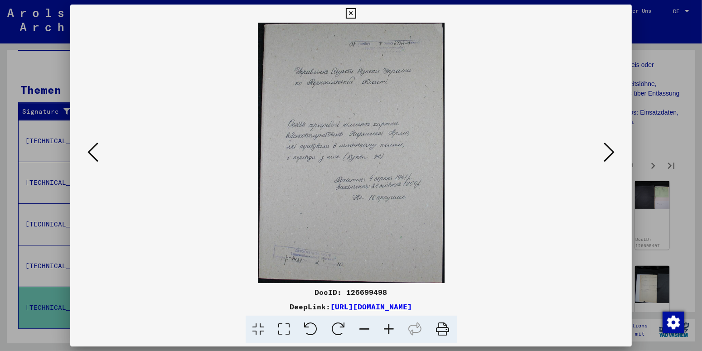
click at [613, 154] on icon at bounding box center [609, 152] width 11 height 22
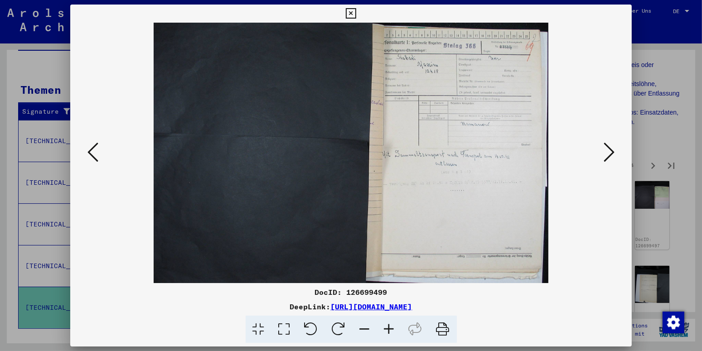
click at [613, 154] on icon at bounding box center [609, 152] width 11 height 22
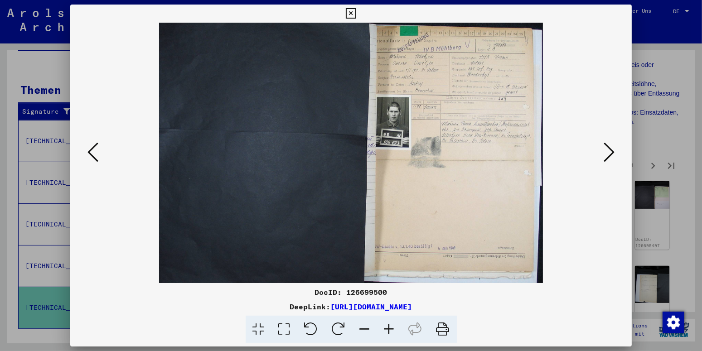
click at [613, 154] on icon at bounding box center [609, 152] width 11 height 22
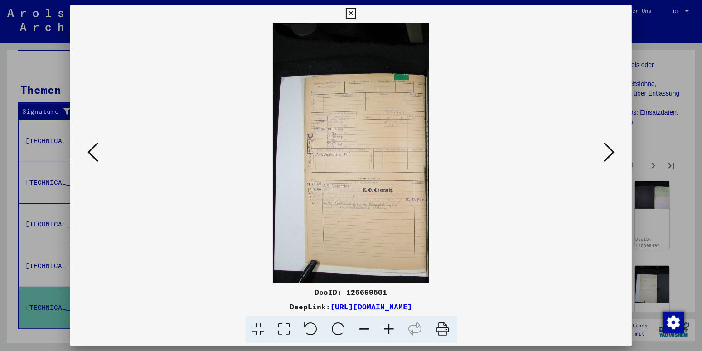
click at [613, 154] on icon at bounding box center [609, 152] width 11 height 22
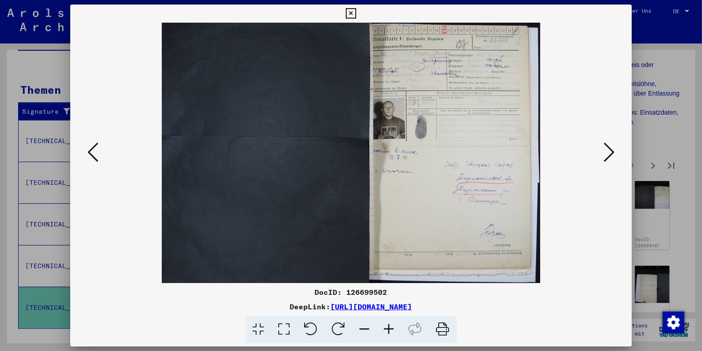
click at [613, 154] on icon at bounding box center [609, 152] width 11 height 22
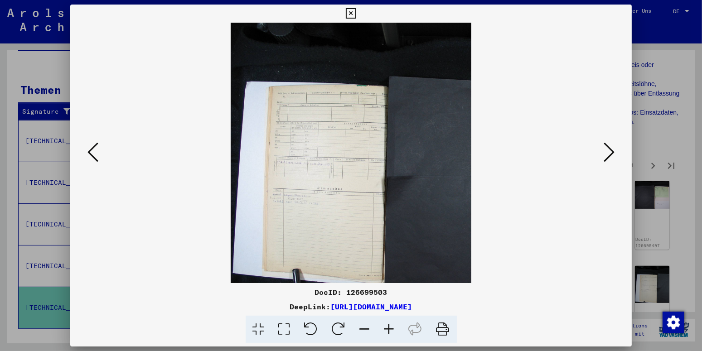
click at [613, 154] on icon at bounding box center [609, 152] width 11 height 22
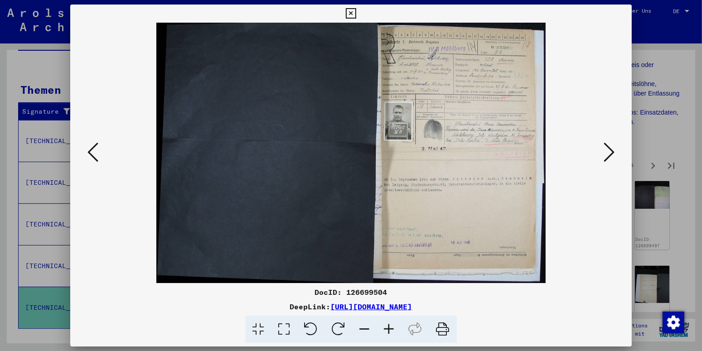
click at [613, 154] on icon at bounding box center [609, 152] width 11 height 22
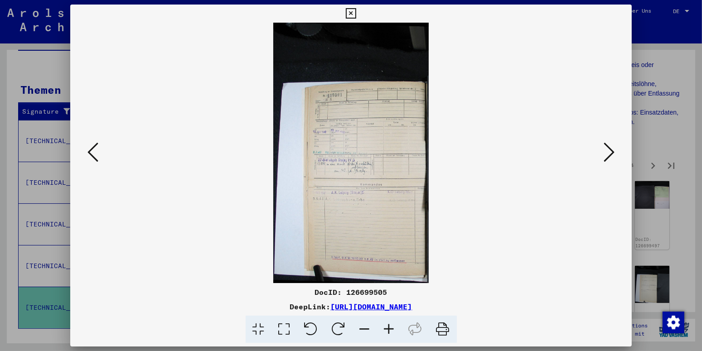
click at [613, 154] on icon at bounding box center [609, 152] width 11 height 22
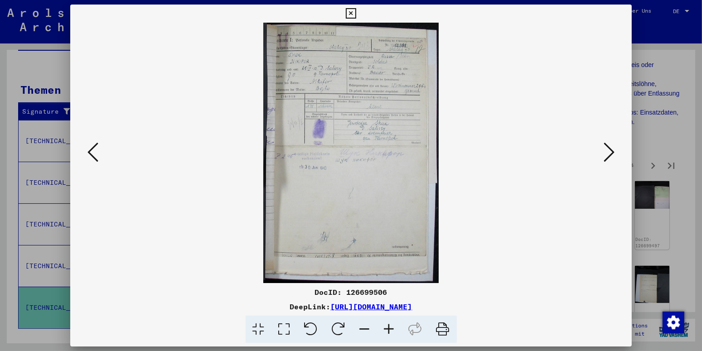
click at [613, 154] on icon at bounding box center [609, 152] width 11 height 22
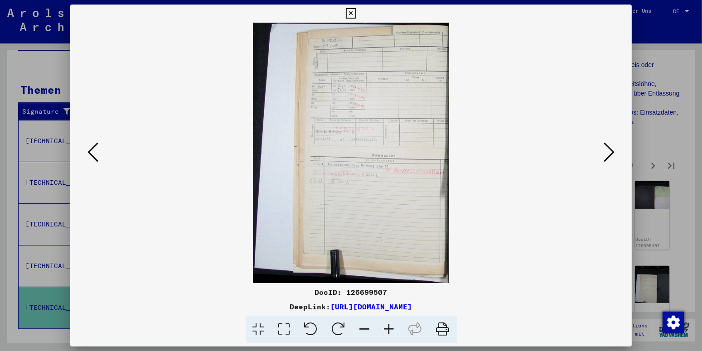
click at [613, 154] on icon at bounding box center [609, 152] width 11 height 22
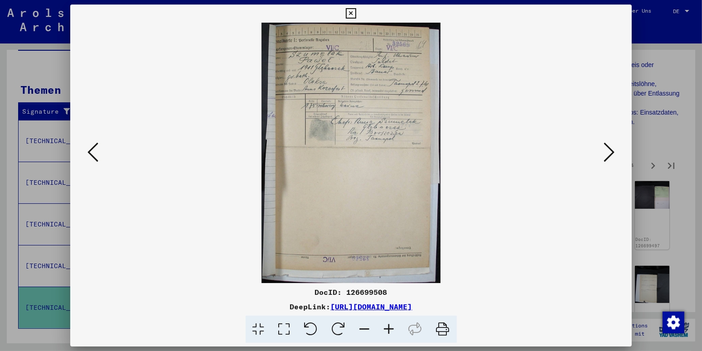
click at [613, 154] on icon at bounding box center [609, 152] width 11 height 22
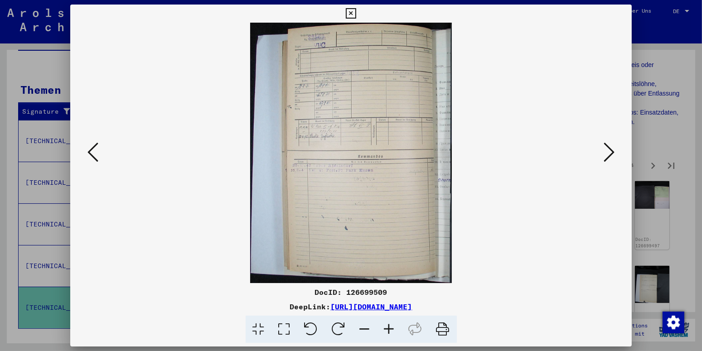
click at [613, 154] on icon at bounding box center [609, 152] width 11 height 22
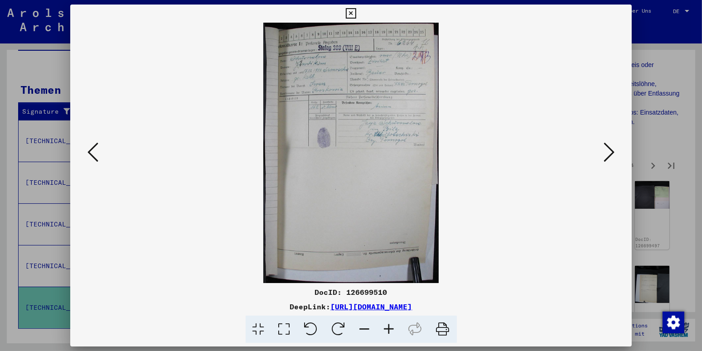
click at [356, 12] on icon at bounding box center [351, 13] width 10 height 11
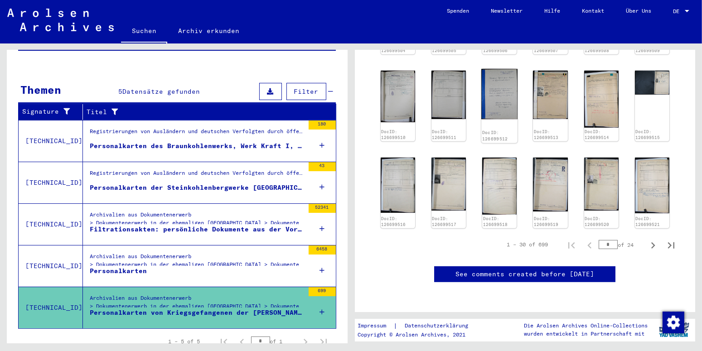
scroll to position [613, 0]
click at [174, 252] on div "Archivalien aus Dokumentenerwerb > Dokumentenerwerb in der ehemaligen [GEOGRAPH…" at bounding box center [197, 262] width 214 height 21
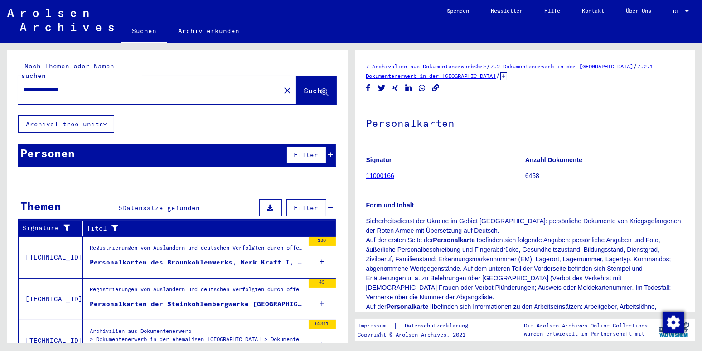
drag, startPoint x: 92, startPoint y: 81, endPoint x: 48, endPoint y: 83, distance: 43.6
click at [48, 85] on input "**********" at bounding box center [149, 90] width 251 height 10
type input "*"
type input "**********"
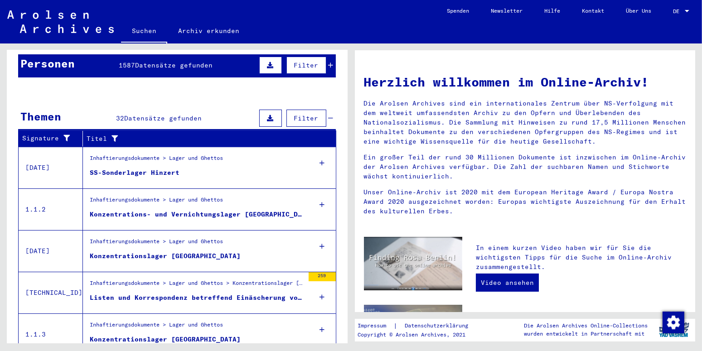
scroll to position [117, 0]
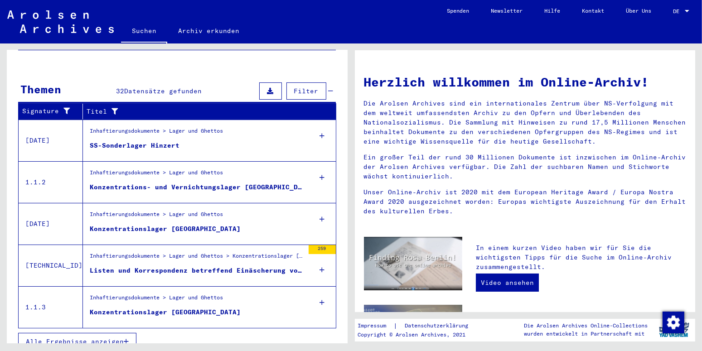
click at [257, 266] on div "Listen und Korrespondenz betreffend Einäscherung von verstorbenen Häftlingen de…" at bounding box center [197, 271] width 214 height 10
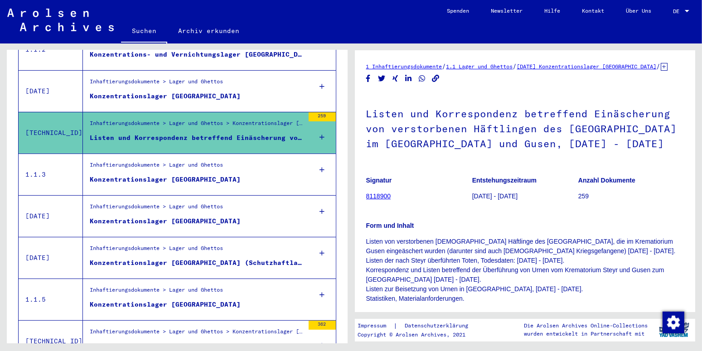
scroll to position [355, 0]
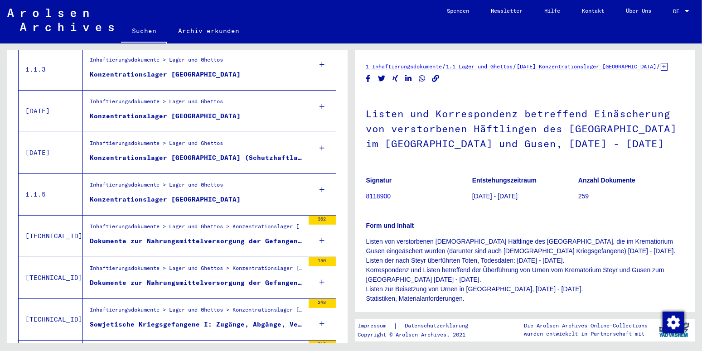
click at [225, 237] on div "Dokumente zur Nahrungsmittelversorgung der Gefangenen gemäß ihrer Arbeitsleistu…" at bounding box center [197, 242] width 214 height 10
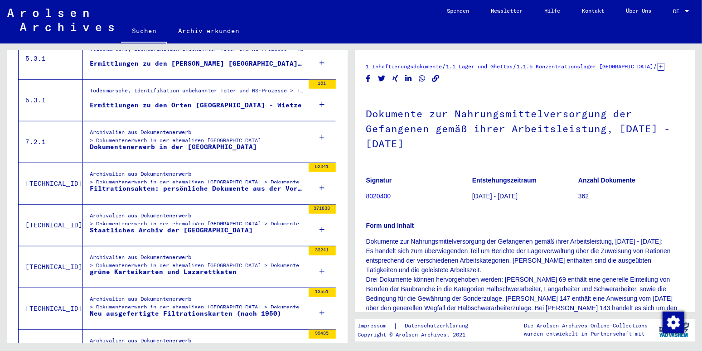
scroll to position [973, 0]
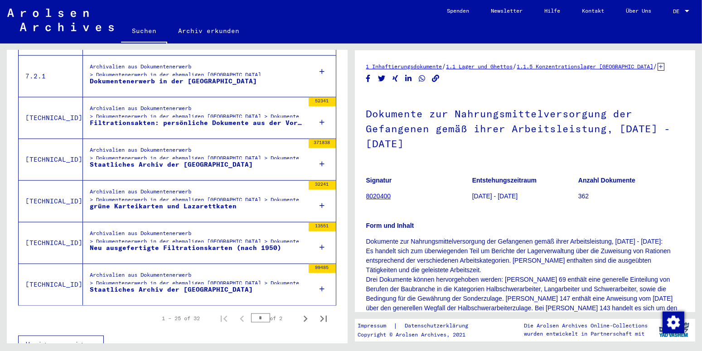
click at [192, 202] on div "grüne Karteikarten und Lazarettkaten" at bounding box center [163, 207] width 147 height 10
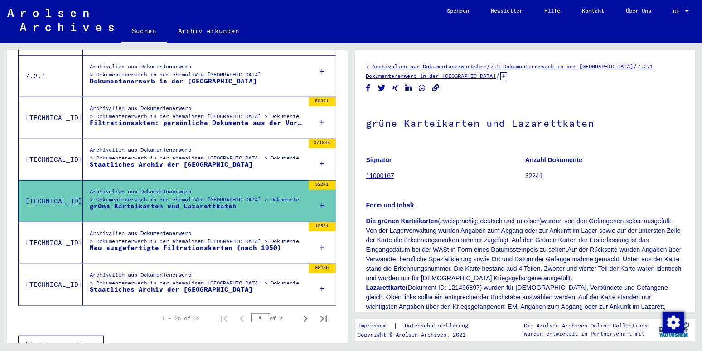
scroll to position [428, 0]
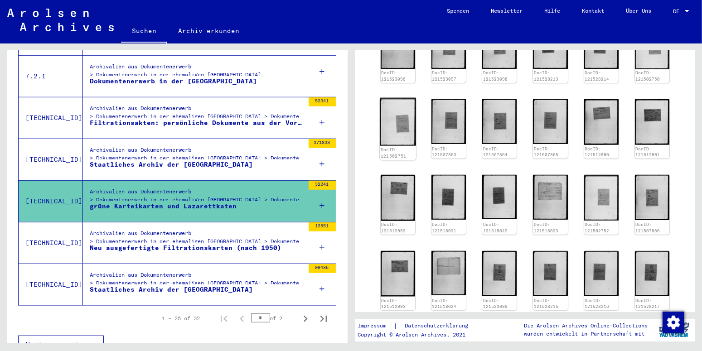
click at [398, 123] on img at bounding box center [398, 122] width 36 height 48
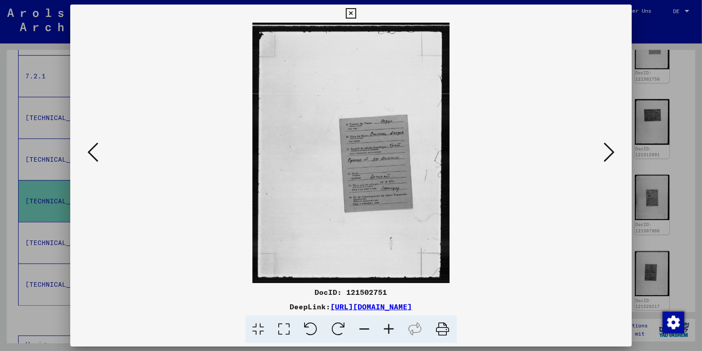
click at [356, 12] on icon at bounding box center [351, 13] width 10 height 11
